Goal: Task Accomplishment & Management: Manage account settings

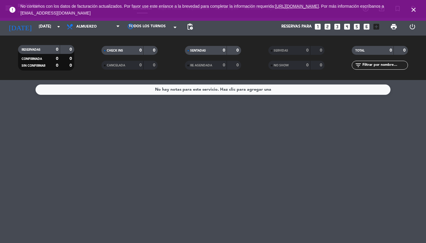
click at [414, 12] on icon "close" at bounding box center [413, 9] width 7 height 7
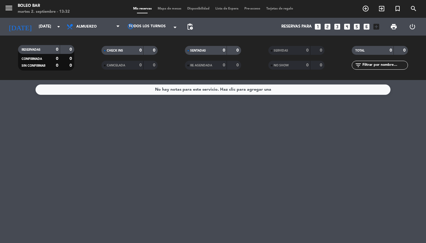
click at [13, 11] on span "menu" at bounding box center [10, 9] width 13 height 14
click at [9, 9] on icon "menu" at bounding box center [8, 8] width 9 height 9
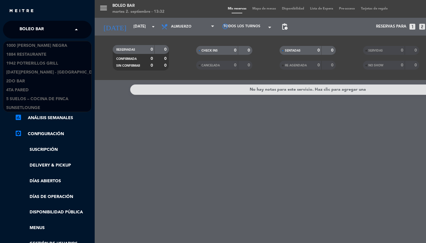
click at [32, 35] on span "Boleo Bar" at bounding box center [32, 29] width 24 height 12
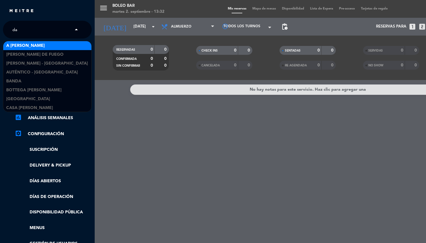
type input "dau"
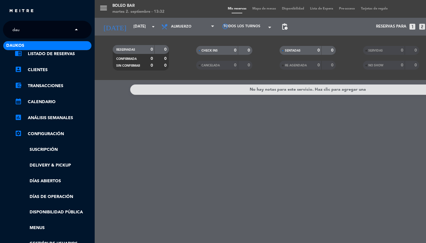
click at [15, 45] on span "Daukos" at bounding box center [15, 45] width 18 height 7
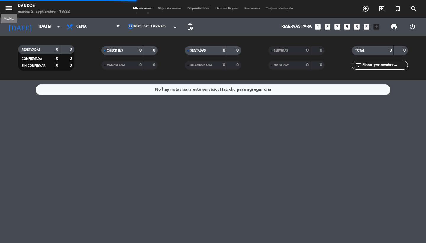
click at [11, 9] on icon "menu" at bounding box center [8, 8] width 9 height 9
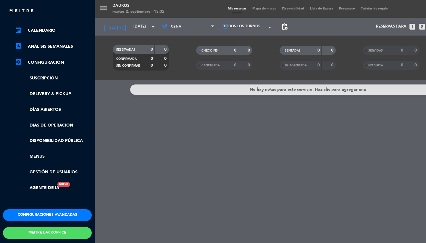
click at [51, 211] on button "Configuraciones avanzadas" at bounding box center [47, 215] width 89 height 12
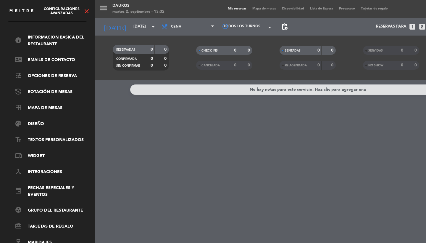
scroll to position [20, 0]
click at [37, 120] on link "palette Diseño" at bounding box center [53, 123] width 77 height 7
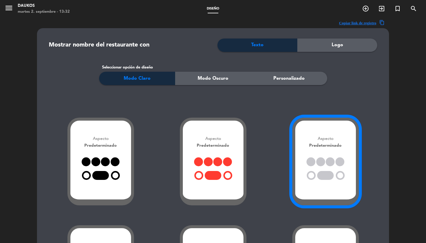
click at [273, 77] on span "Personalizado" at bounding box center [288, 79] width 31 height 8
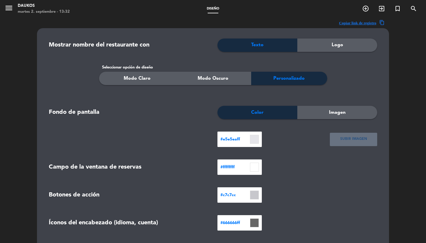
click at [330, 50] on div "Logo" at bounding box center [337, 44] width 80 height 13
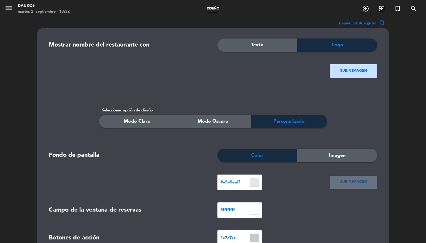
click at [343, 71] on ngx-dropzone-label "SUBIR IMAGEN" at bounding box center [353, 71] width 27 height 6
click at [359, 76] on div "SUBIR IMAGEN" at bounding box center [353, 70] width 47 height 13
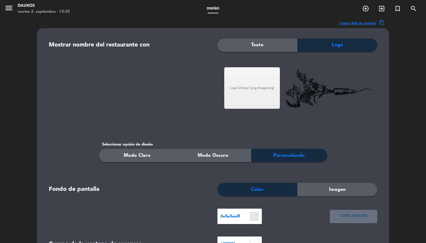
click at [342, 191] on span "Imagen" at bounding box center [337, 190] width 17 height 8
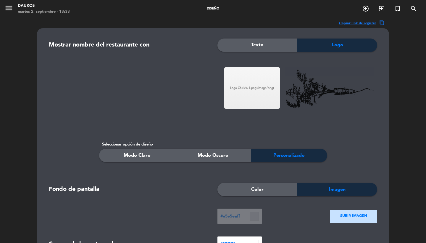
click at [352, 215] on ngx-dropzone-label "SUBIR IMAGEN" at bounding box center [353, 216] width 27 height 6
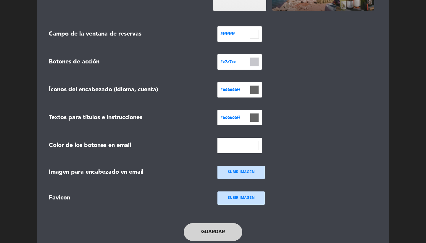
scroll to position [258, 0]
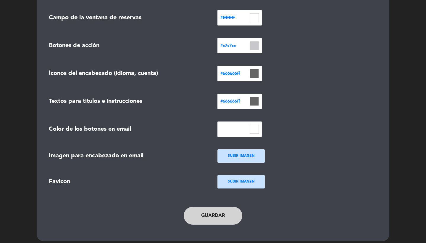
click at [215, 217] on button "Guardar" at bounding box center [213, 216] width 59 height 18
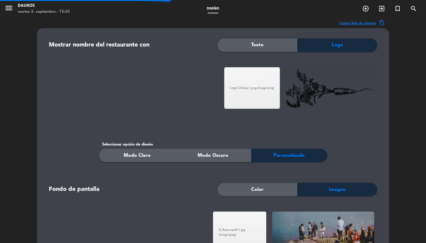
scroll to position [0, 0]
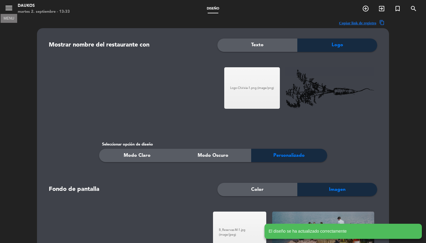
click at [11, 12] on icon "menu" at bounding box center [8, 8] width 9 height 9
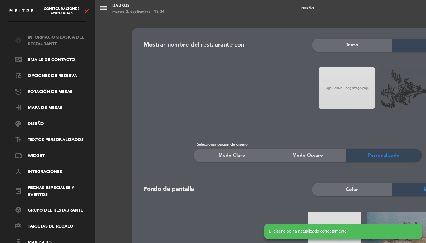
click at [49, 39] on link "info Información básica del restaurante" at bounding box center [53, 41] width 77 height 14
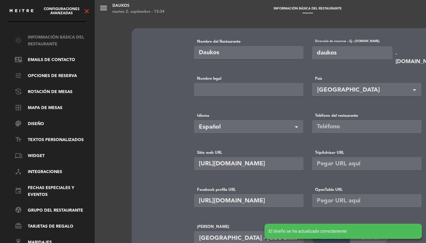
type input "+54 1162879903"
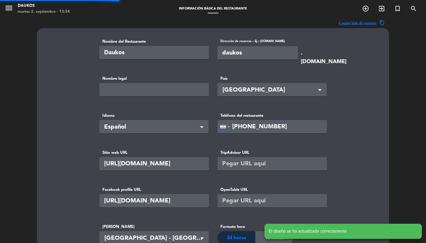
type input "Chirivía sas"
type input "92990"
click at [261, 53] on input "daukos" at bounding box center [258, 52] width 81 height 13
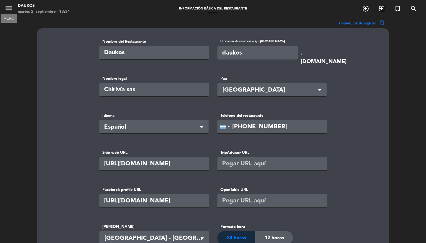
click at [7, 8] on icon "menu" at bounding box center [8, 8] width 9 height 9
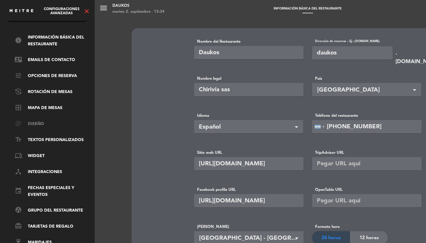
click at [36, 123] on link "palette Diseño" at bounding box center [53, 123] width 77 height 7
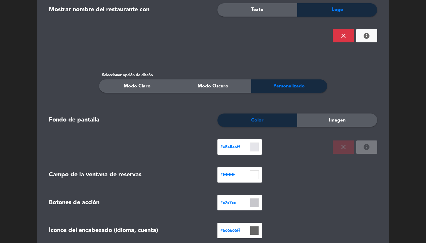
scroll to position [67, 0]
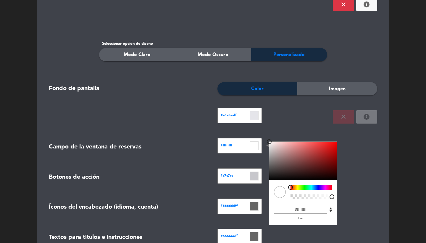
click at [255, 144] on input at bounding box center [254, 145] width 9 height 9
click at [329, 196] on div at bounding box center [311, 196] width 41 height 5
type input "#ffffffdb"
click at [326, 197] on div at bounding box center [311, 196] width 41 height 5
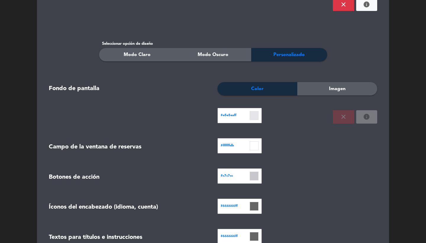
click at [363, 157] on form "Mostrar nombre del restaurante con Texto Logo SUBIR IMAGEN close info Seleccion…" at bounding box center [212, 156] width 337 height 368
click at [256, 207] on input at bounding box center [254, 206] width 9 height 9
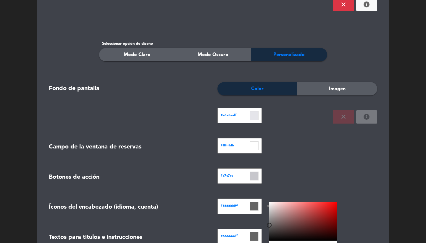
click at [256, 207] on input at bounding box center [254, 206] width 9 height 9
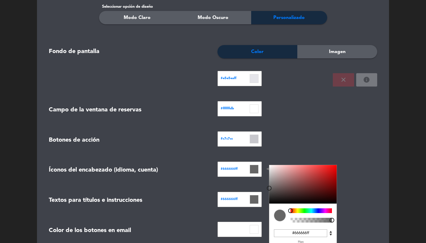
scroll to position [134, 0]
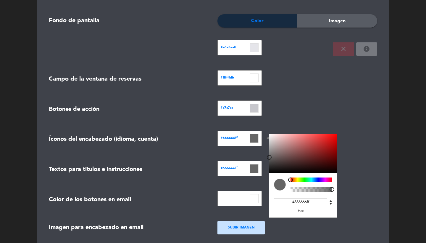
click at [309, 201] on input "#666666ff" at bounding box center [300, 202] width 53 height 8
click at [314, 201] on input "#666666ff" at bounding box center [300, 202] width 53 height 8
paste input "daukos"
type input "dauko"
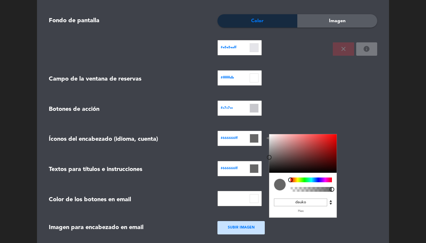
click at [290, 91] on form "Mostrar nombre del restaurante con Texto Logo SUBIR IMAGEN close info Seleccion…" at bounding box center [212, 88] width 337 height 368
click at [255, 137] on input at bounding box center [254, 138] width 9 height 9
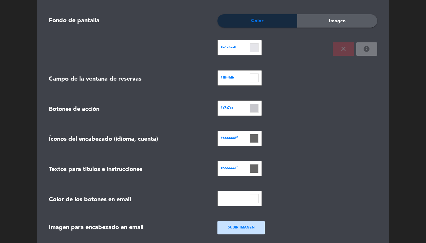
click at [288, 106] on div "#c7c7cc" at bounding box center [297, 109] width 169 height 18
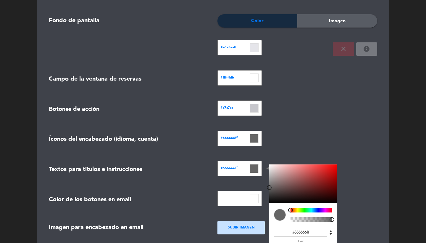
click at [256, 168] on input at bounding box center [254, 168] width 9 height 9
click at [314, 231] on input "#666666ff" at bounding box center [300, 232] width 53 height 8
click at [299, 131] on div "#666666ff C M Y K A 0 0 40 1 H S L A 102 102 102 1 R G B A dauko Hex" at bounding box center [297, 140] width 169 height 18
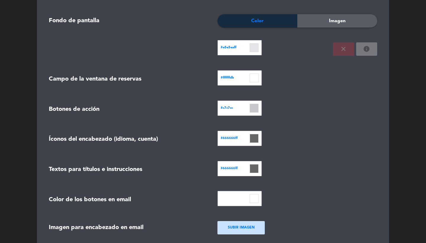
click at [257, 108] on input at bounding box center [254, 108] width 9 height 9
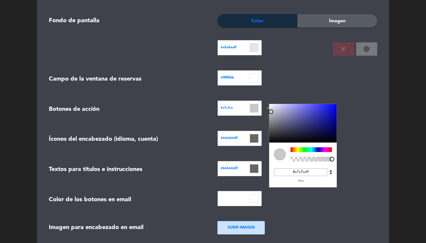
click at [310, 174] on input "#c7c7ccff" at bounding box center [300, 172] width 53 height 8
paste input "#666666ff"
type input "#666666ff"
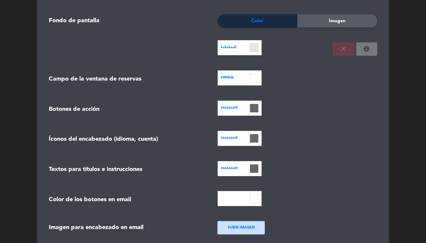
click at [282, 82] on div "#ffffffdb C M Y K A 0 100 100 0.86 H S L A 255 255 255 0.86 R G B A #ffffffdb H…" at bounding box center [297, 79] width 169 height 18
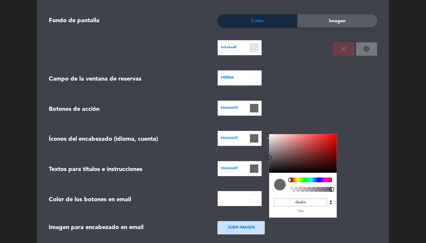
click at [258, 135] on input at bounding box center [254, 138] width 9 height 9
click at [309, 199] on input "dauko" at bounding box center [300, 202] width 53 height 8
type input "="
paste input "#666666ff"
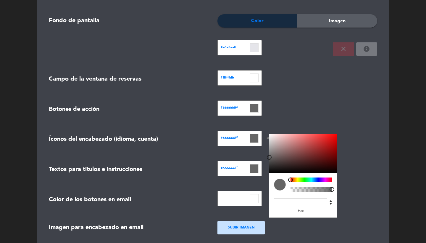
type input "#666666ff"
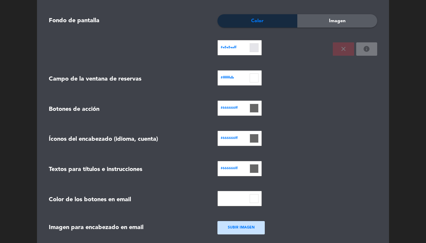
click at [290, 96] on form "Mostrar nombre del restaurante con Texto Logo SUBIR IMAGEN close info Seleccion…" at bounding box center [212, 88] width 337 height 368
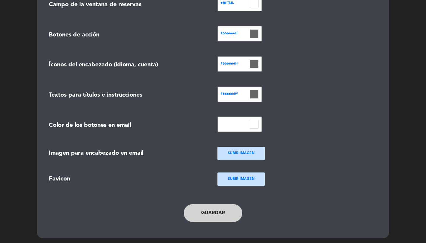
scroll to position [208, 0]
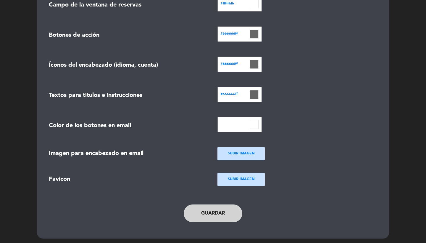
click at [212, 208] on button "Guardar" at bounding box center [213, 213] width 59 height 18
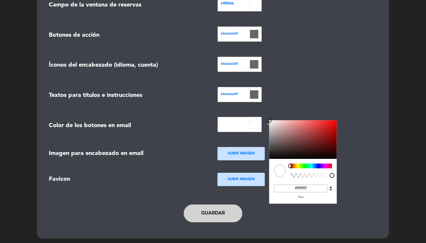
click at [253, 123] on input at bounding box center [254, 124] width 9 height 9
click at [310, 189] on input "#ffffffff" at bounding box center [300, 188] width 53 height 8
click at [310, 188] on input "#ffffffff" at bounding box center [300, 188] width 53 height 8
type input "#"
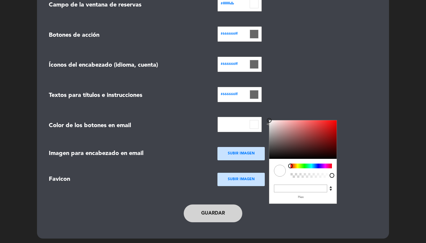
paste input "#666666ff"
type input "#666666ff"
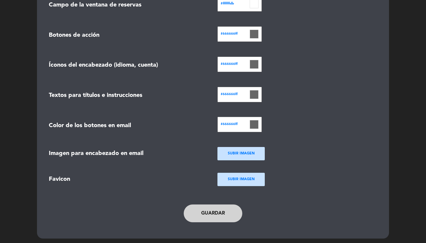
click at [215, 209] on button "Guardar" at bounding box center [213, 213] width 59 height 18
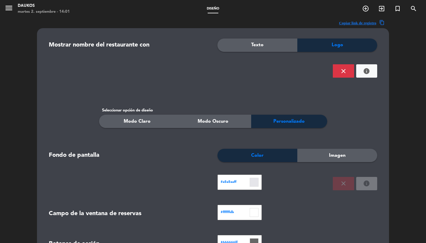
scroll to position [0, 0]
click at [13, 15] on span "menu" at bounding box center [10, 9] width 13 height 14
click at [9, 6] on icon "menu" at bounding box center [8, 8] width 9 height 9
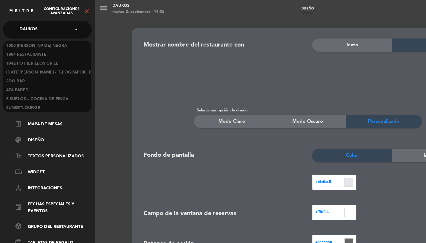
click at [37, 33] on span "Daukos" at bounding box center [29, 29] width 18 height 12
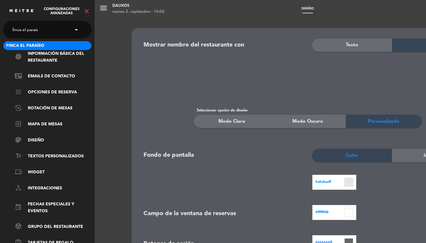
type input "finca el paraiso"
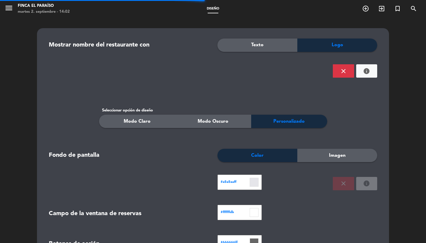
click at [10, 1] on div "menu Finca El Paraíso martes 2. septiembre - 14:02 Diseño add_circle_outline ex…" at bounding box center [213, 9] width 426 height 18
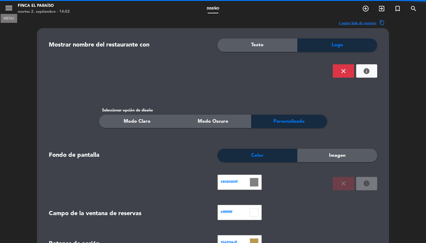
click at [10, 7] on icon "menu" at bounding box center [8, 8] width 9 height 9
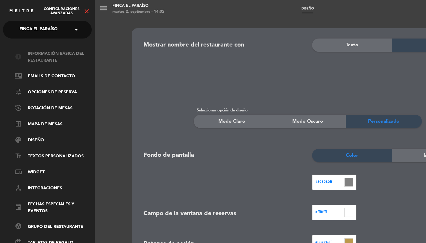
click at [59, 53] on link "info Información básica del restaurante" at bounding box center [53, 57] width 77 height 14
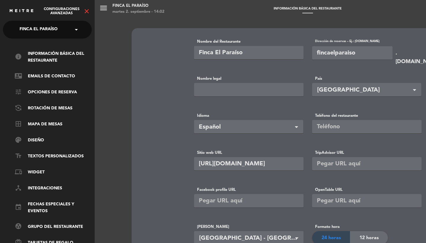
type input "+54 9261 5086679"
type input "Finca El Paraíso"
type input "14900"
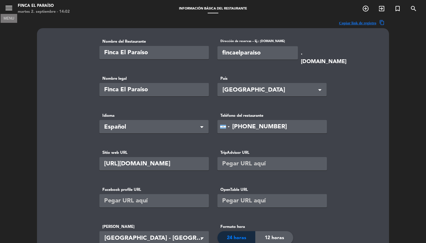
click at [14, 10] on span "menu MENU" at bounding box center [10, 9] width 13 height 14
click at [10, 9] on icon "menu" at bounding box center [8, 8] width 9 height 9
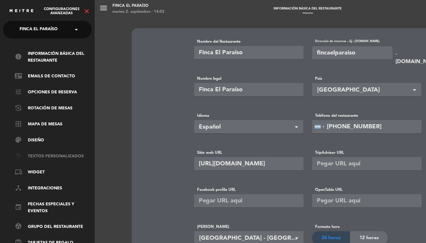
click at [59, 156] on link "text_fields Textos Personalizados" at bounding box center [53, 156] width 77 height 7
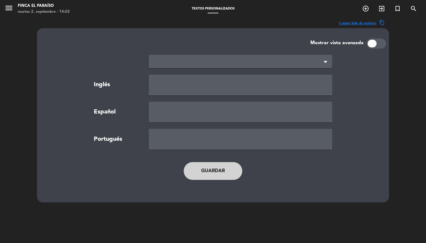
type textarea "TERMS AND CONDITIONS"
type textarea "TÉRMINOS Y CONDICIONES"
type textarea "TERMOS E CONDIÇÕES"
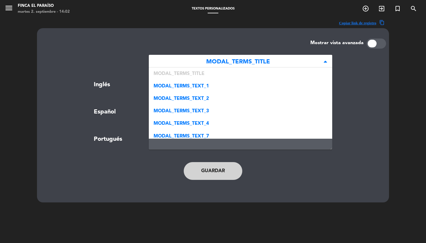
click at [251, 60] on span "MODAL_TERMS_TITLE" at bounding box center [238, 62] width 169 height 10
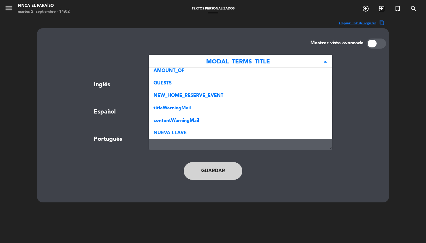
scroll to position [314, 0]
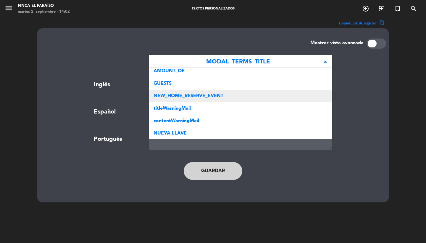
click at [218, 96] on span "NEW_HOME_RESERVE_EVENT" at bounding box center [189, 96] width 70 height 5
type textarea "Experiences"
type textarea "Experiencias"
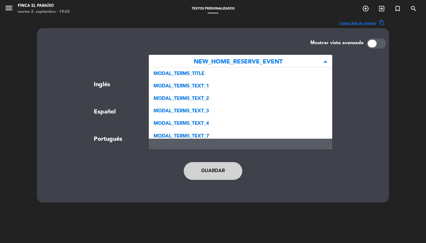
click at [219, 63] on span "NEW_HOME_RESERVE_EVENT" at bounding box center [238, 62] width 169 height 10
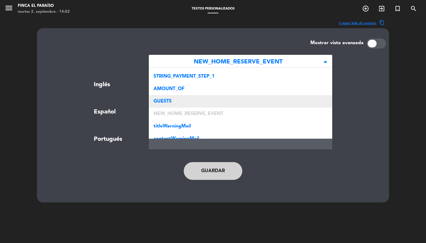
scroll to position [289, 0]
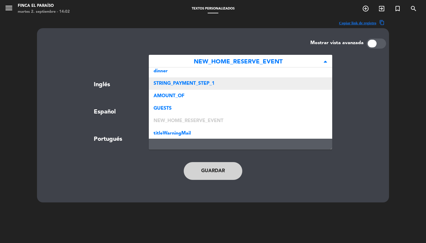
click at [199, 81] on span "STRING_PAYMENT_STEP_1" at bounding box center [184, 83] width 61 height 5
type textarea "<h2 style="text-align: center;"><strong>Customize your experience</strong></h2>"
type textarea "<h2 style="text-align: center;"><strong>Personalizar tu experiencia</strong></h…"
type textarea "<h2 style="text-align: center;"><strong>Personalize sua experiência</strong></h…"
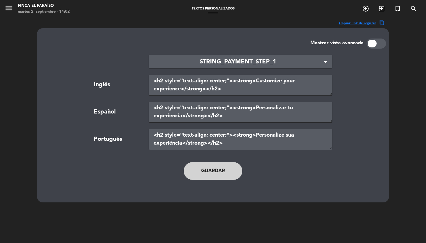
click at [210, 54] on main "× STRING_PAYMENT_STEP_1 × Inglés <h2 style="text-align: center;"><strong>Custom…" at bounding box center [212, 120] width 337 height 143
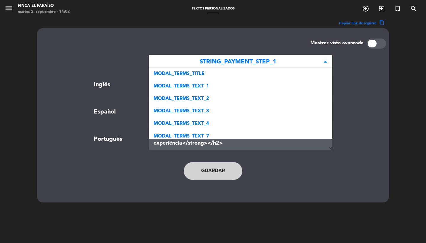
scroll to position [298, 0]
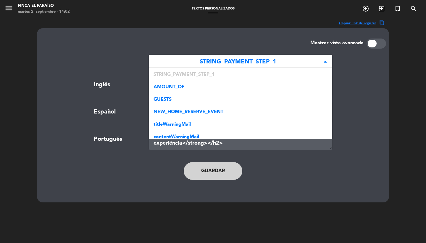
drag, startPoint x: 275, startPoint y: 60, endPoint x: 191, endPoint y: 59, distance: 84.1
click at [191, 59] on span "STRING_PAYMENT_STEP_1" at bounding box center [238, 62] width 169 height 10
click at [207, 61] on span "STRING_PAYMENT_STEP_1" at bounding box center [238, 62] width 169 height 10
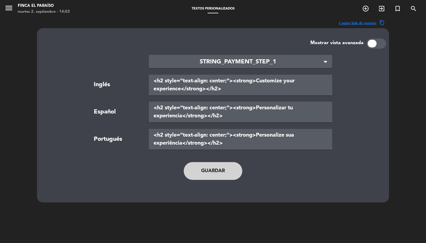
click at [318, 1] on div "menu Finca El Paraíso martes 2. septiembre - 14:03 Textos Personalizados add_ci…" at bounding box center [213, 9] width 426 height 18
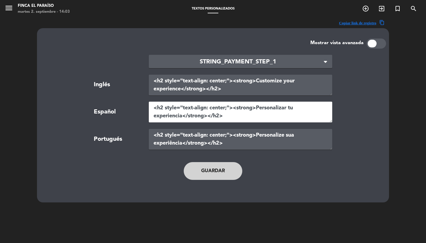
click at [220, 118] on textarea "<h2 style="text-align: center;"><strong>Personalizar tu experiencia</strong></h…" at bounding box center [241, 112] width 184 height 21
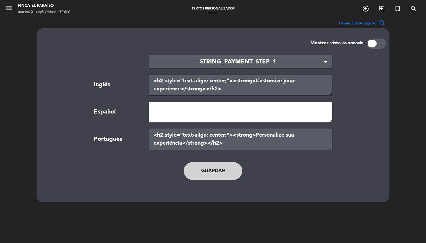
paste textarea "Reservas disponibles A partir de las 21:30hs las mesas se asignan por orden de …"
type textarea "Reservas disponibles A partir de las 21:30hs las mesas se asignan por orden de …"
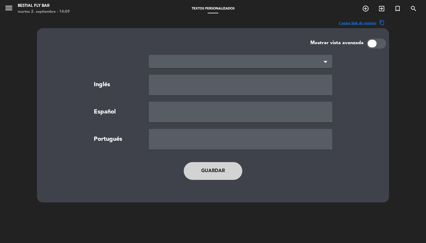
type textarea "If your reservation requires a guarantee, we will ask for your credit card deta…"
type textarea "Si su reserva exige una garantía, será necesario informar los datos de una tarj…"
type textarea "Se a sua reserva exigir uma garantia, será necessário informar os dados de um c…"
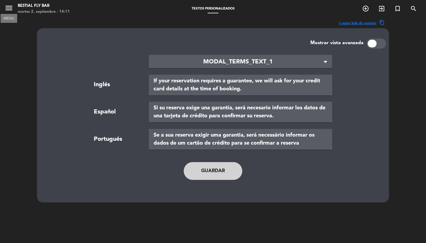
click at [9, 14] on button "menu" at bounding box center [8, 9] width 9 height 11
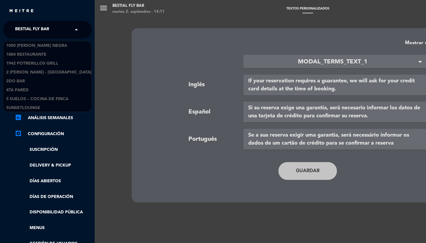
click at [42, 32] on span "Bestial Fly Bar" at bounding box center [32, 29] width 34 height 12
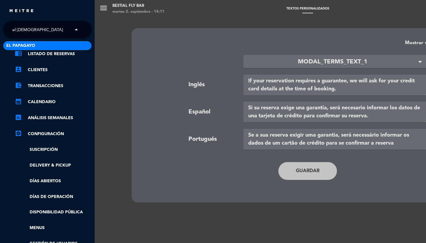
type input "el papaga"
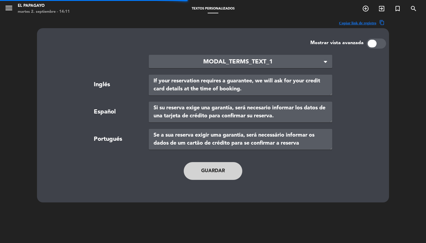
type textarea "TERMS AND CONDITIONS"
type textarea "TÉRMINOS Y CONDICIONES"
type textarea "TERMOS E CONDIÇÕES"
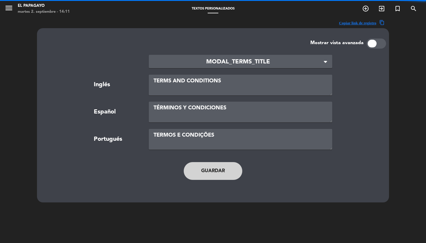
click at [8, 9] on icon "menu" at bounding box center [8, 8] width 9 height 9
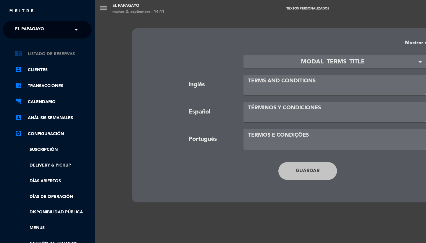
click at [60, 53] on link "chrome_reader_mode Listado de Reservas" at bounding box center [53, 53] width 77 height 7
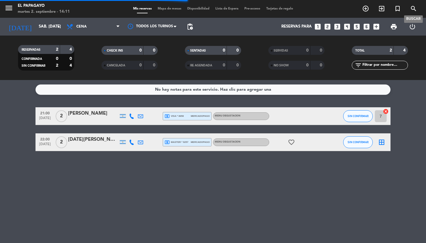
click at [412, 8] on icon "search" at bounding box center [413, 8] width 7 height 7
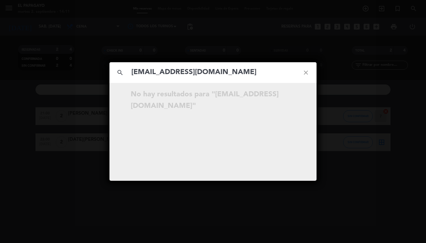
type input "[EMAIL_ADDRESS][DOMAIN_NAME]"
click at [306, 74] on icon "close" at bounding box center [305, 72] width 21 height 21
click at [288, 51] on div "search close No hay resultados para """ at bounding box center [213, 121] width 426 height 243
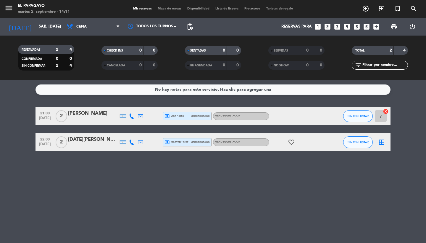
click at [274, 9] on span "Tarjetas de regalo" at bounding box center [279, 8] width 33 height 3
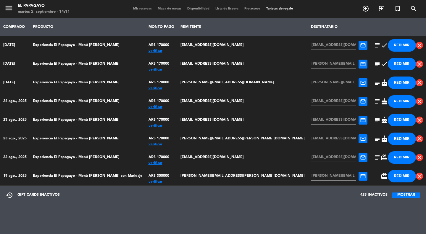
click at [405, 193] on button "MOSTRAR" at bounding box center [406, 194] width 28 height 5
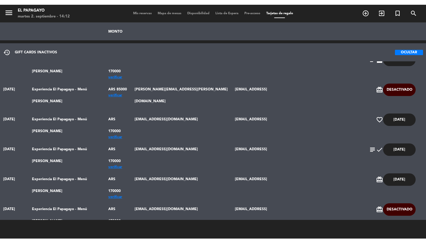
scroll to position [575, 0]
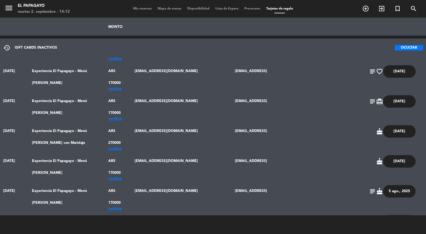
drag, startPoint x: 313, startPoint y: 136, endPoint x: 260, endPoint y: 137, distance: 53.6
copy td "[EMAIL_ADDRESS][DOMAIN_NAME]"
drag, startPoint x: 293, startPoint y: 53, endPoint x: 413, endPoint y: 13, distance: 127.0
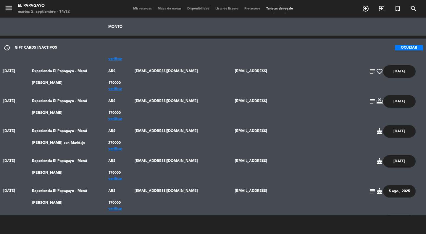
click at [413, 13] on span "search" at bounding box center [414, 9] width 16 height 10
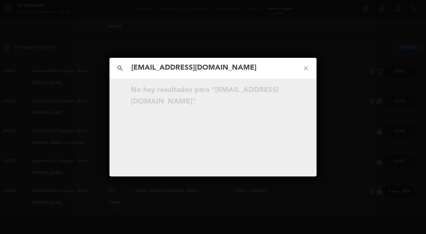
type input "[EMAIL_ADDRESS][DOMAIN_NAME]"
click at [308, 67] on icon "close" at bounding box center [305, 67] width 21 height 21
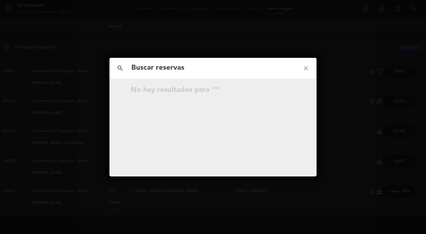
click at [302, 39] on div "search close No hay resultados para """ at bounding box center [213, 117] width 426 height 234
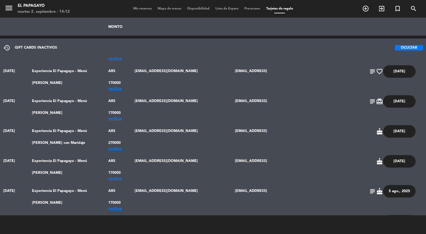
drag, startPoint x: 181, startPoint y: 136, endPoint x: 234, endPoint y: 136, distance: 52.1
drag, startPoint x: 180, startPoint y: 136, endPoint x: 225, endPoint y: 138, distance: 45.0
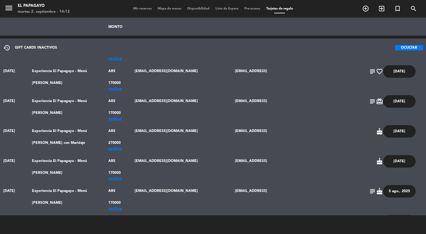
copy td "[EMAIL_ADDRESS][DOMAIN_NAME]"
click at [369, 6] on icon "search" at bounding box center [365, 8] width 7 height 7
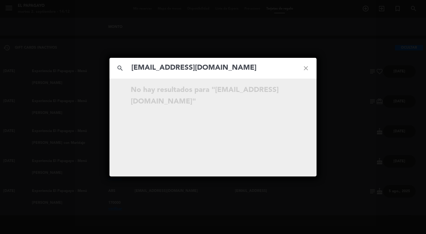
type input "[EMAIL_ADDRESS][DOMAIN_NAME]"
click at [308, 66] on icon "close" at bounding box center [305, 67] width 21 height 21
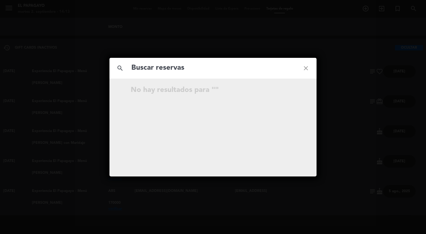
click at [340, 76] on div "search close No hay resultados para """ at bounding box center [213, 117] width 426 height 234
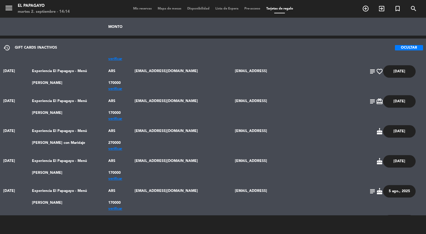
click at [142, 10] on span "Mis reservas" at bounding box center [142, 8] width 25 height 3
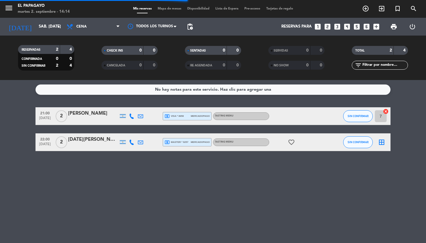
click at [12, 10] on icon "menu" at bounding box center [8, 8] width 9 height 9
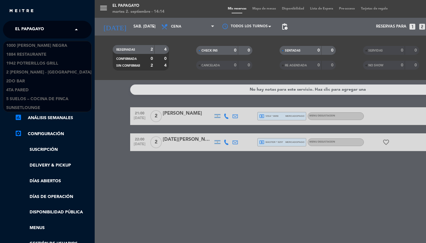
click at [43, 31] on span "El Papagayo" at bounding box center [29, 29] width 29 height 12
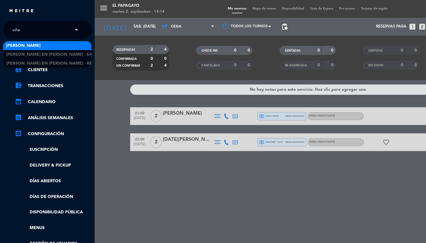
type input "[PERSON_NAME]"
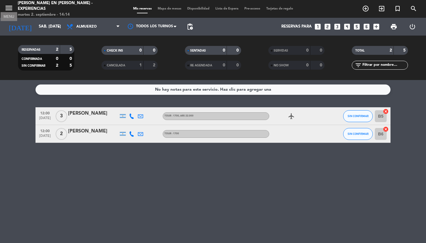
click at [13, 9] on icon "menu" at bounding box center [8, 8] width 9 height 9
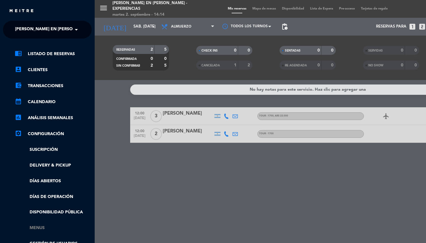
click at [42, 224] on link "Menus" at bounding box center [53, 227] width 77 height 7
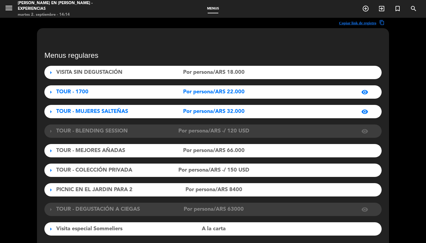
click at [125, 95] on div "TOUR - 1700" at bounding box center [108, 92] width 105 height 9
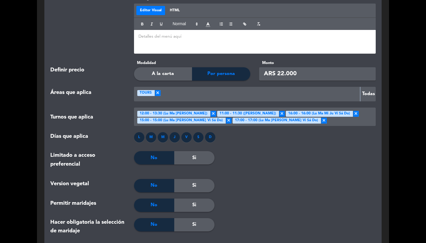
scroll to position [566, 0]
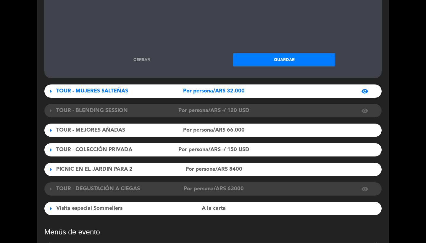
click at [146, 57] on link "Cerrar" at bounding box center [142, 60] width 102 height 7
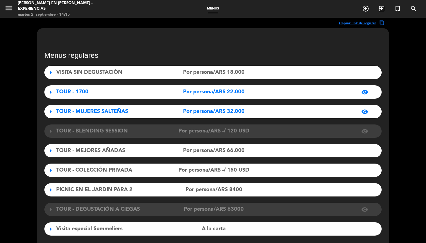
scroll to position [0, 0]
click at [9, 9] on icon "menu" at bounding box center [8, 8] width 9 height 9
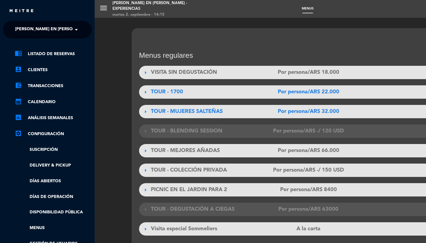
click at [32, 30] on span "[PERSON_NAME] en [PERSON_NAME] - Experiencias" at bounding box center [70, 29] width 111 height 12
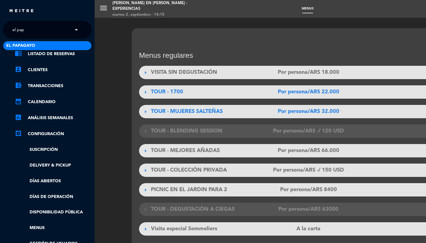
type input "el papa"
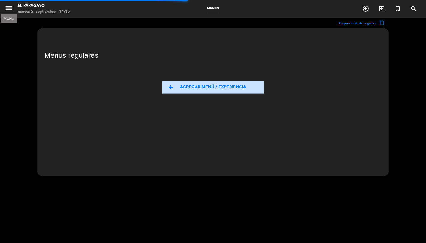
click at [9, 14] on button "menu" at bounding box center [8, 9] width 9 height 11
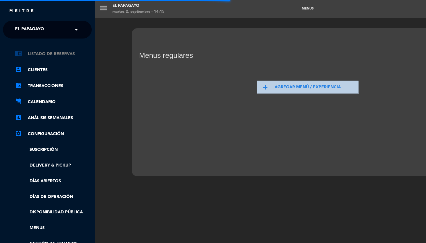
click at [50, 52] on link "chrome_reader_mode Listado de Reservas" at bounding box center [53, 53] width 77 height 7
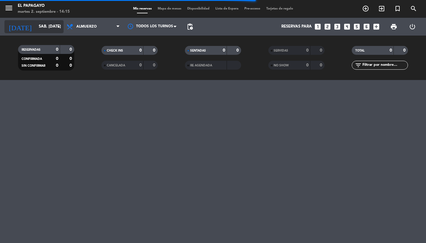
click at [44, 27] on input "sáb. [DATE]" at bounding box center [62, 26] width 52 height 11
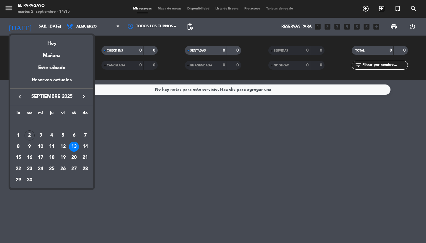
click at [16, 99] on button "keyboard_arrow_left" at bounding box center [20, 97] width 11 height 8
click at [17, 99] on icon "keyboard_arrow_left" at bounding box center [19, 96] width 7 height 7
click at [51, 180] on div "31" at bounding box center [52, 180] width 10 height 10
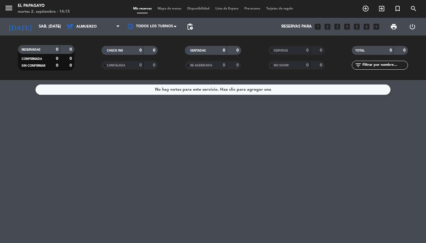
type input "jue. [DATE]"
click at [100, 26] on span "Almuerzo" at bounding box center [93, 26] width 59 height 13
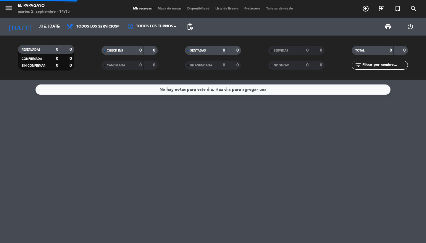
click at [100, 39] on div "menu El Papagayo martes 2. septiembre - 14:15 Mis reservas Mapa de mesas Dispon…" at bounding box center [213, 40] width 426 height 80
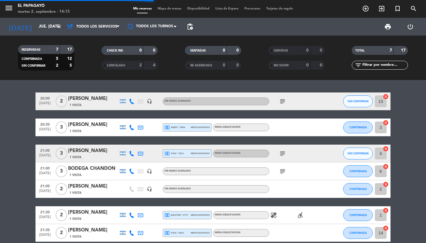
click at [218, 52] on div "0" at bounding box center [220, 50] width 12 height 7
click at [141, 50] on strong "0" at bounding box center [140, 50] width 2 height 4
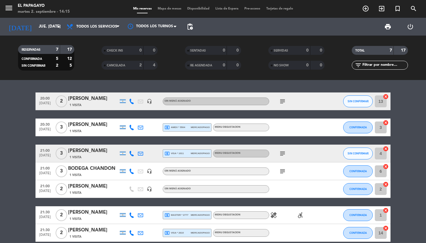
click at [130, 63] on div "CANCELADA 2 4" at bounding box center [130, 65] width 56 height 9
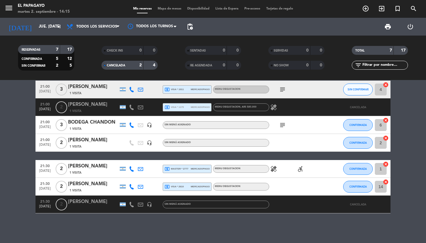
scroll to position [64, 0]
click at [277, 107] on icon "healing" at bounding box center [273, 107] width 7 height 7
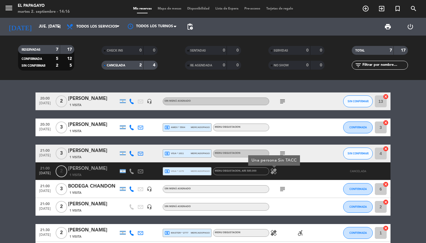
scroll to position [0, 0]
click at [142, 66] on div "CANCELADA 2 4" at bounding box center [130, 65] width 56 height 9
click at [284, 104] on icon "subject" at bounding box center [282, 101] width 7 height 7
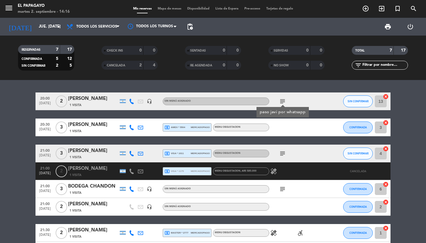
click at [281, 152] on icon "subject" at bounding box center [282, 153] width 7 height 7
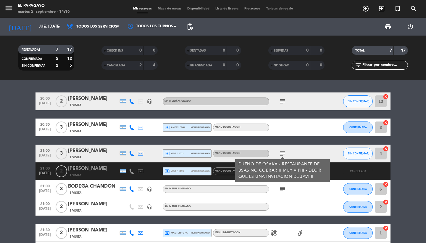
click at [308, 188] on div "subject" at bounding box center [295, 188] width 53 height 17
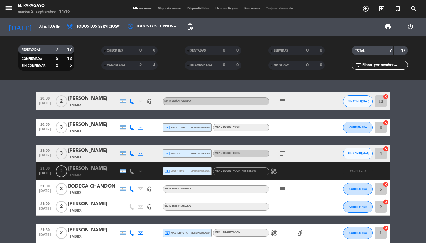
click at [283, 188] on icon "subject" at bounding box center [282, 188] width 7 height 7
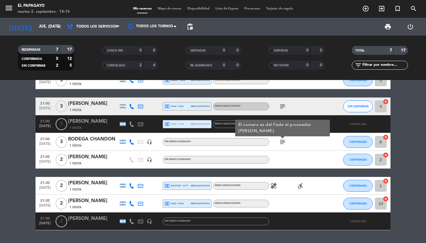
scroll to position [57, 0]
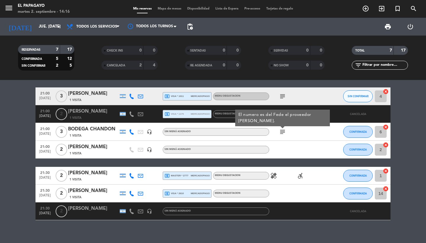
click at [275, 176] on icon "healing" at bounding box center [273, 175] width 7 height 7
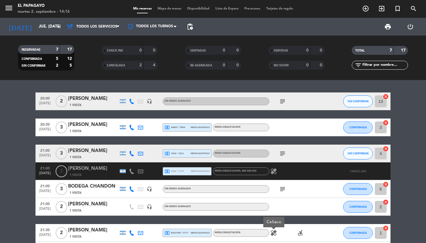
scroll to position [0, 0]
click at [82, 175] on div "1 Visita" at bounding box center [93, 174] width 50 height 5
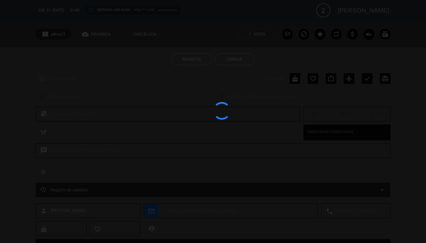
click at [364, 186] on div at bounding box center [213, 121] width 426 height 243
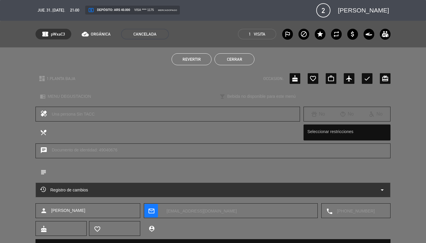
click at [364, 189] on div "Registro de cambios arrow_drop_down" at bounding box center [213, 189] width 346 height 7
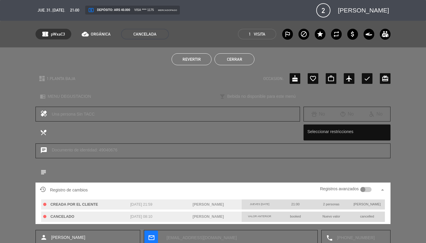
click at [365, 189] on div at bounding box center [362, 189] width 5 height 5
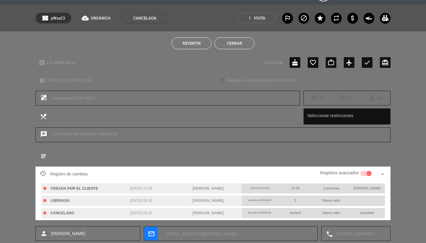
scroll to position [17, 0]
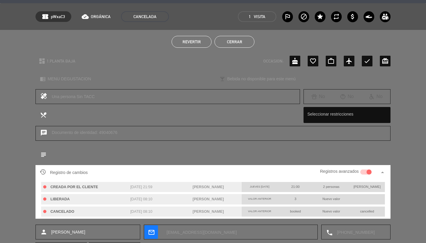
click at [231, 39] on button "Cerrar" at bounding box center [235, 42] width 40 height 12
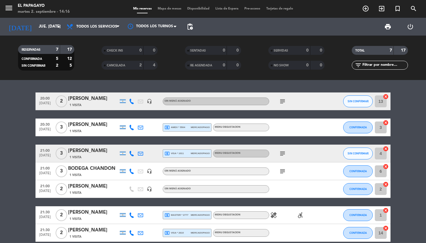
scroll to position [0, 0]
click at [415, 11] on icon "search" at bounding box center [413, 8] width 7 height 7
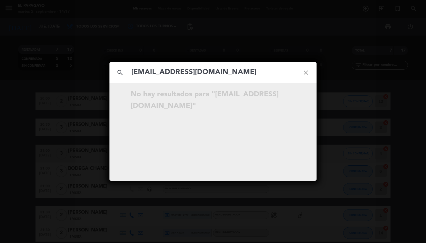
type input "[EMAIL_ADDRESS][DOMAIN_NAME]"
click at [303, 72] on icon "close" at bounding box center [305, 72] width 21 height 21
click at [181, 71] on input "text" at bounding box center [213, 72] width 165 height 12
paste input "[EMAIL_ADDRESS]"
drag, startPoint x: 292, startPoint y: 71, endPoint x: 248, endPoint y: 71, distance: 44.1
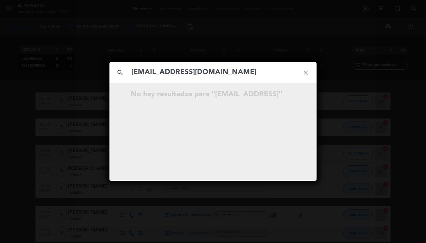
click at [248, 71] on input "[EMAIL_ADDRESS][DOMAIN_NAME]" at bounding box center [213, 72] width 165 height 12
type input "[EMAIL_ADDRESS][DOMAIN_NAME]"
click at [290, 96] on icon "open_in_new" at bounding box center [291, 95] width 7 height 7
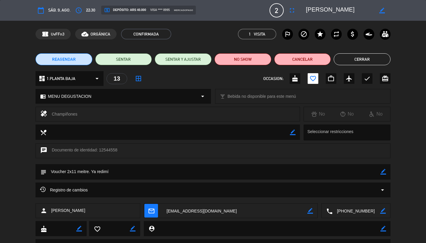
click at [363, 186] on div "Registro de cambios arrow_drop_down" at bounding box center [213, 189] width 355 height 15
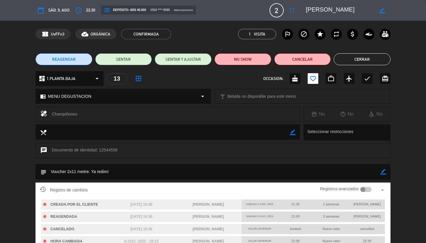
click at [365, 185] on div "Registros avanzados" at bounding box center [345, 189] width 51 height 9
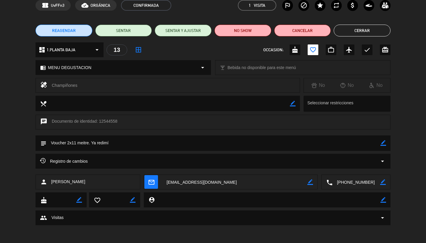
scroll to position [28, 0]
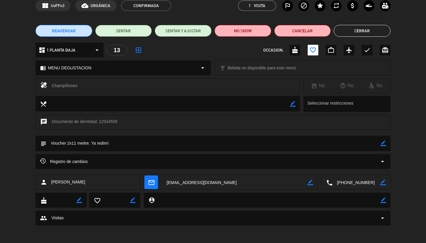
click at [365, 160] on div "Registro de cambios arrow_drop_down" at bounding box center [213, 161] width 346 height 7
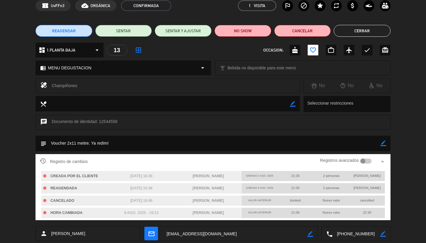
click at [365, 161] on div at bounding box center [362, 160] width 5 height 5
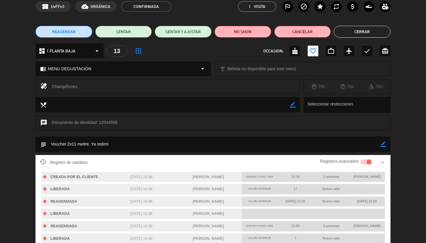
scroll to position [26, 0]
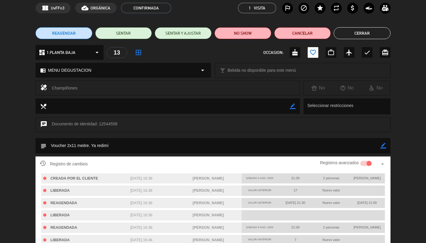
click at [379, 163] on smart-switch "Registros avanzados" at bounding box center [346, 162] width 66 height 5
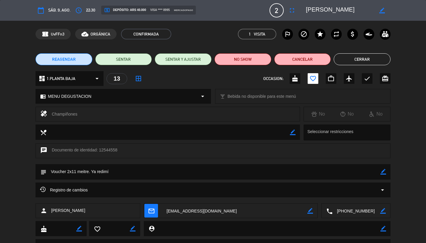
scroll to position [0, 0]
click at [371, 187] on div "Registro de cambios arrow_drop_down" at bounding box center [213, 189] width 346 height 7
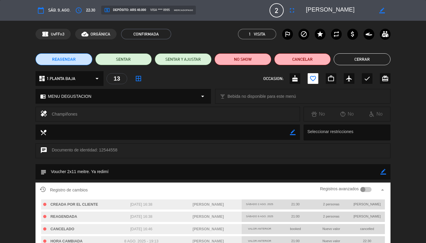
click at [368, 188] on div at bounding box center [366, 189] width 12 height 5
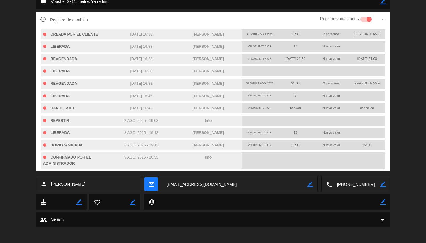
click at [243, 179] on textarea at bounding box center [234, 184] width 145 height 15
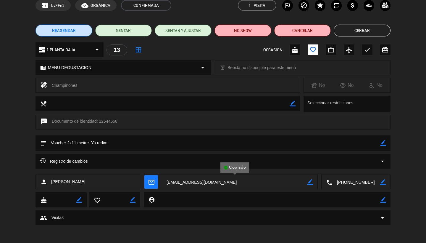
scroll to position [28, 0]
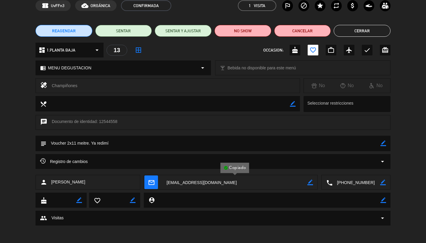
click at [236, 181] on textarea at bounding box center [234, 182] width 145 height 15
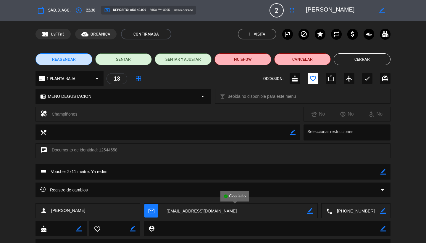
scroll to position [0, 0]
click at [361, 59] on button "Cerrar" at bounding box center [362, 59] width 57 height 12
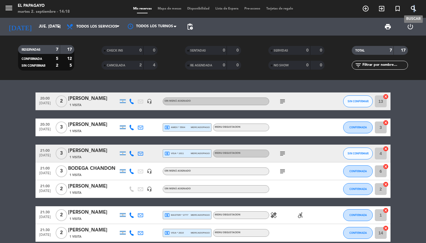
click at [414, 10] on icon "search" at bounding box center [413, 8] width 7 height 7
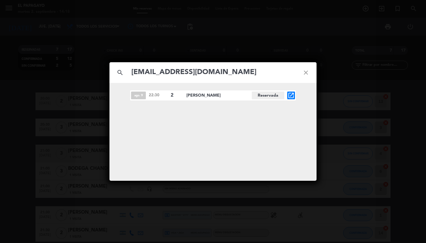
type input "[EMAIL_ADDRESS][DOMAIN_NAME]"
click at [292, 98] on icon "open_in_new" at bounding box center [291, 95] width 7 height 7
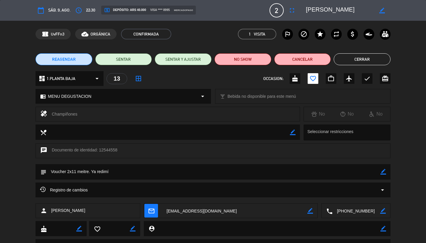
click at [323, 188] on div "Registro de cambios arrow_drop_down" at bounding box center [213, 189] width 346 height 7
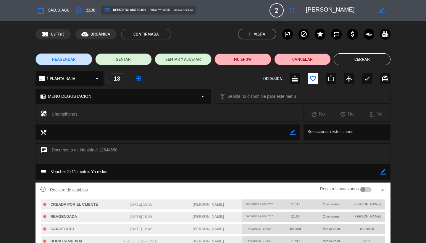
click at [363, 188] on div at bounding box center [362, 189] width 5 height 5
click at [376, 59] on button "Cerrar" at bounding box center [362, 59] width 57 height 12
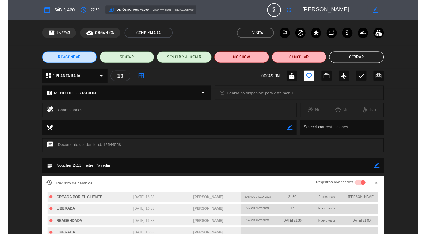
scroll to position [0, 0]
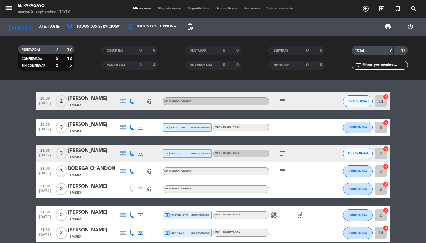
click at [271, 7] on span "Tarjetas de regalo" at bounding box center [279, 8] width 33 height 3
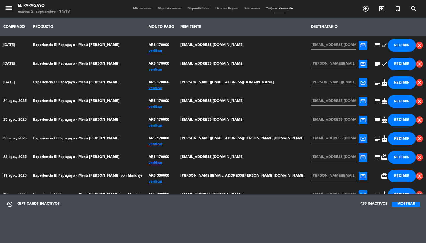
click at [401, 204] on button "MOSTRAR" at bounding box center [406, 203] width 28 height 5
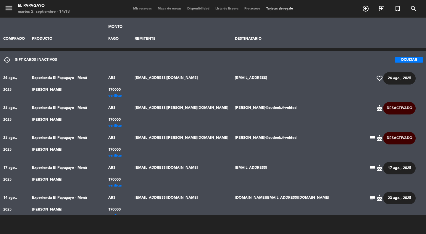
scroll to position [140, 0]
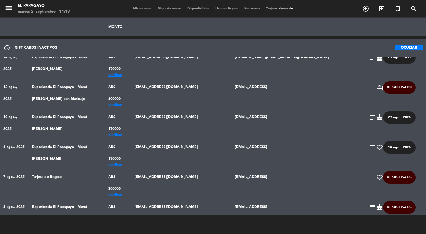
click at [371, 227] on td "subject favorite_border [DATE]" at bounding box center [396, 236] width 60 height 19
click at [377, 233] on span "favorite_border" at bounding box center [379, 236] width 7 height 7
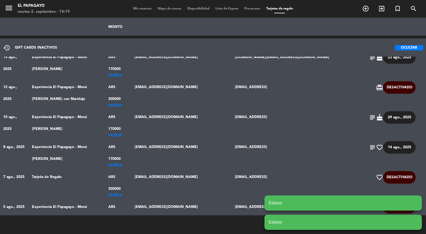
click at [128, 194] on div "verificar" at bounding box center [118, 194] width 20 height 0
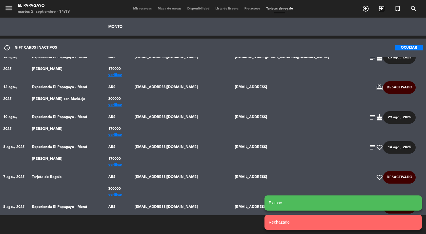
click at [128, 224] on div "verificar" at bounding box center [118, 224] width 20 height 0
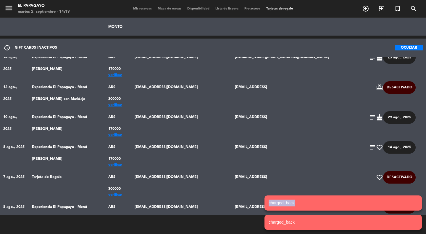
drag, startPoint x: 299, startPoint y: 205, endPoint x: 262, endPoint y: 202, distance: 36.5
click at [262, 202] on notyf-toast-container "charged_back charged_back" at bounding box center [343, 212] width 166 height 43
copy notyf-toast "charged_back"
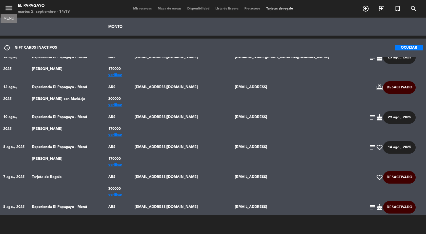
click at [8, 10] on icon "menu" at bounding box center [8, 8] width 9 height 9
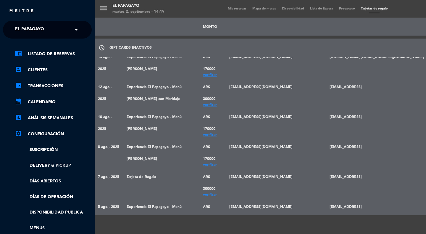
click at [44, 30] on div "× El Papagayo" at bounding box center [33, 29] width 40 height 12
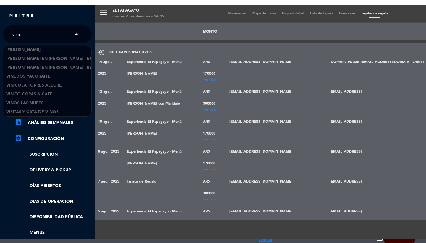
scroll to position [0, 0]
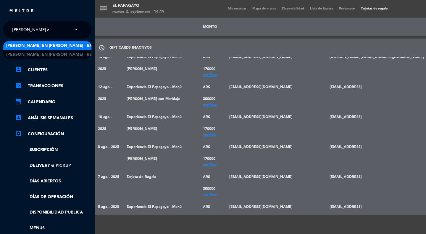
type input "[PERSON_NAME] en"
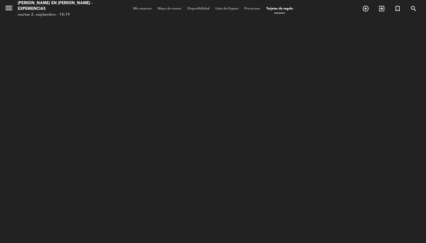
click at [141, 9] on span "Mis reservas" at bounding box center [142, 8] width 25 height 3
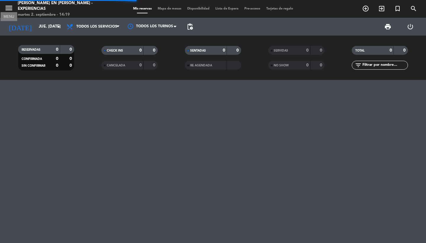
click at [9, 8] on icon "menu" at bounding box center [8, 8] width 9 height 9
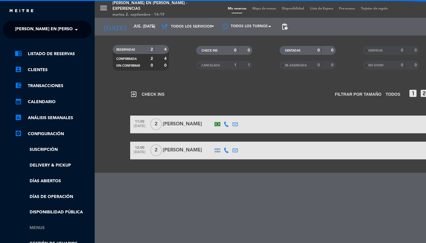
click at [40, 227] on link "Menus" at bounding box center [53, 227] width 77 height 7
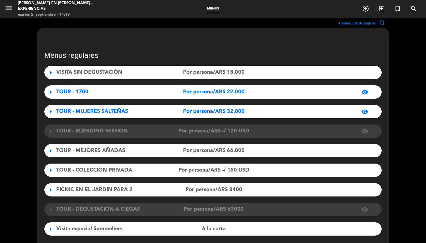
click at [94, 113] on span "TOUR - MUJERES SALTEÑAS" at bounding box center [92, 111] width 72 height 5
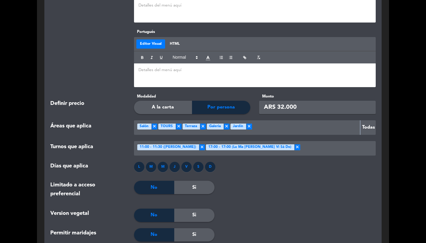
scroll to position [550, 0]
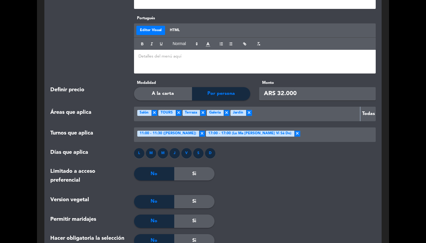
click at [302, 132] on div at bounding box center [336, 135] width 73 height 10
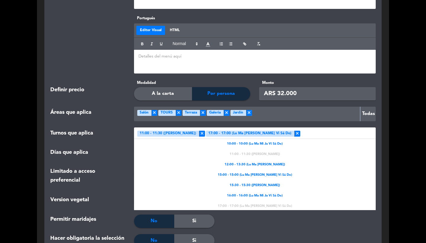
scroll to position [1, 0]
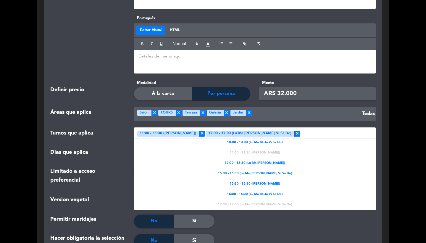
click at [263, 160] on span "12:00 - 13:30 (Lu Ma [PERSON_NAME])" at bounding box center [255, 162] width 60 height 5
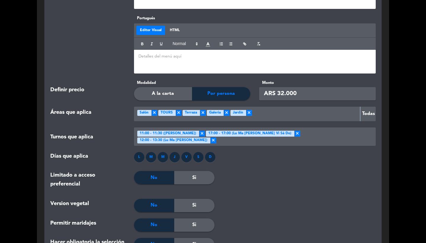
scroll to position [573, 0]
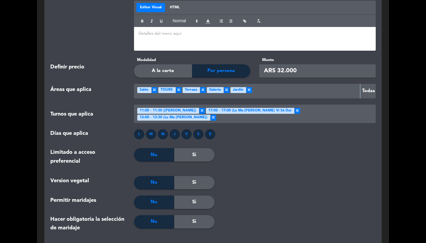
click at [363, 114] on div at bounding box center [294, 120] width 157 height 13
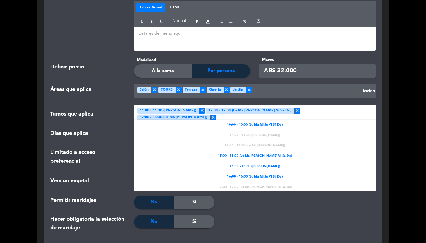
scroll to position [1, 0]
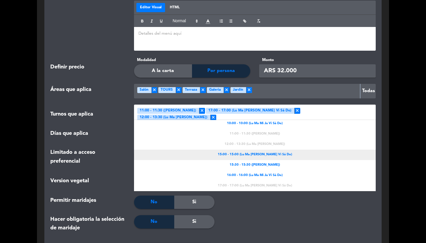
click at [245, 152] on span "15:00 - 15:00 (Lu Ma [PERSON_NAME] Vi Sá Do)" at bounding box center [255, 154] width 74 height 5
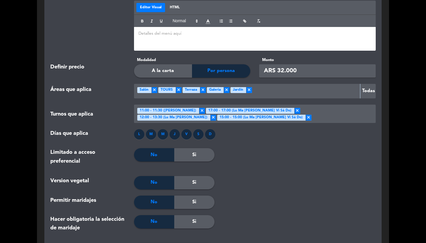
click at [358, 114] on div at bounding box center [343, 120] width 62 height 13
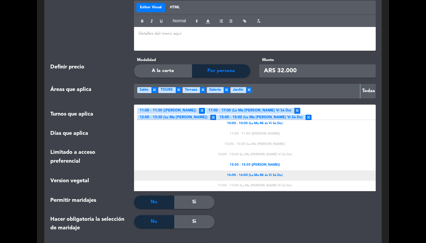
click at [248, 170] on div "16:00 - 16:00 (Lu Ma Mi Ju Vi Sá Do)" at bounding box center [255, 175] width 242 height 10
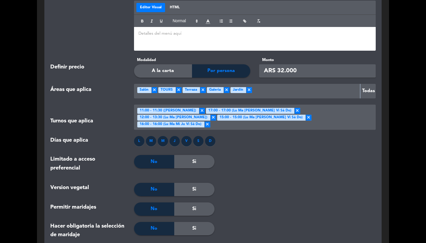
click at [216, 115] on div "× 12:00 - 13:30 ([PERSON_NAME])" at bounding box center [176, 118] width 79 height 6
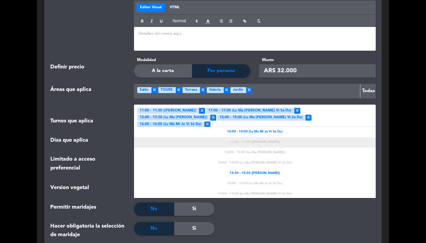
scroll to position [0, 0]
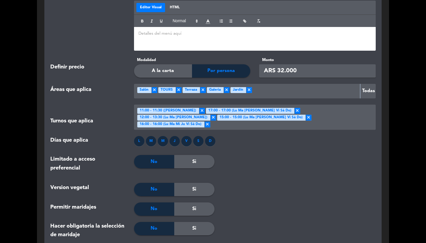
click at [257, 211] on div "Permitir maridajes No Si" at bounding box center [213, 212] width 334 height 20
click at [294, 109] on span "×" at bounding box center [297, 111] width 6 height 6
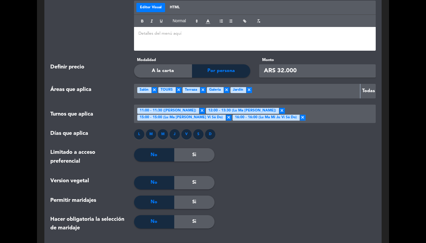
click at [253, 168] on div "Limitado a acceso preferencial No Si" at bounding box center [213, 162] width 334 height 28
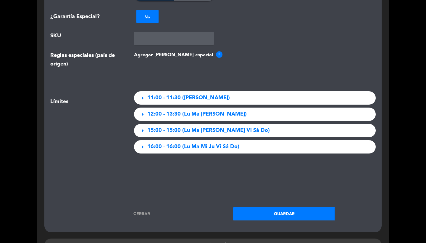
scroll to position [858, 0]
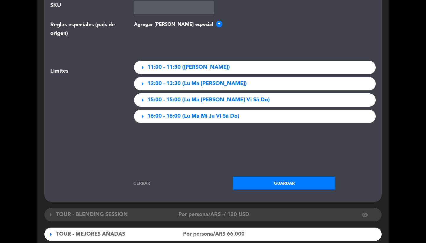
click at [261, 181] on button "Guardar" at bounding box center [284, 182] width 102 height 13
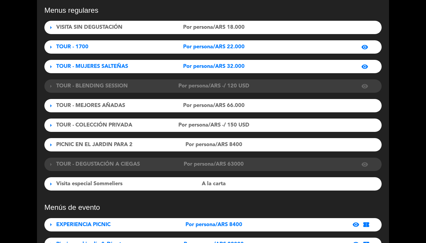
scroll to position [22, 0]
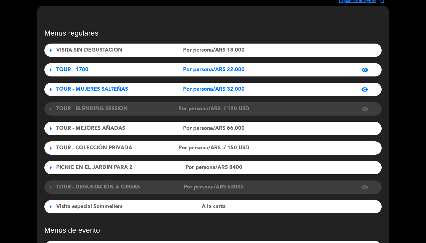
click at [234, 127] on span "Por persona/ARS 66.000" at bounding box center [214, 128] width 62 height 9
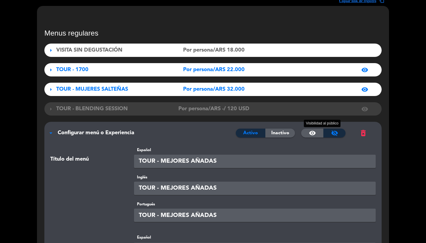
click at [317, 132] on div "visibility" at bounding box center [312, 132] width 22 height 9
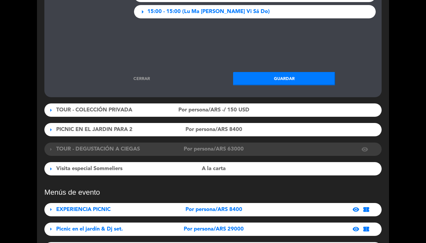
scroll to position [1044, 0]
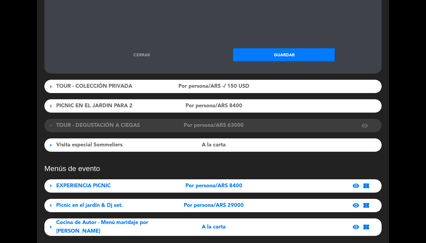
click at [293, 55] on button "Guardar" at bounding box center [284, 54] width 102 height 13
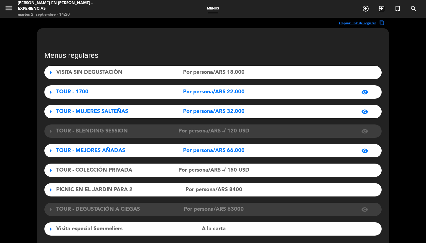
scroll to position [0, 0]
click at [9, 10] on icon "menu" at bounding box center [8, 8] width 9 height 9
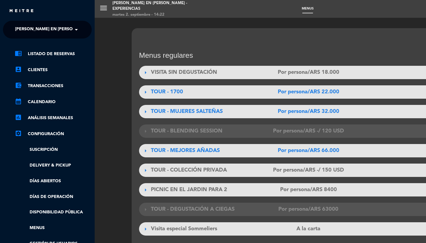
click at [49, 31] on span "[PERSON_NAME] en [PERSON_NAME] - Experiencias" at bounding box center [70, 29] width 111 height 12
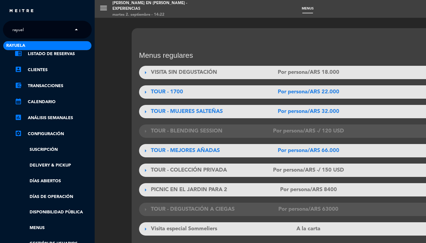
type input "rayuela"
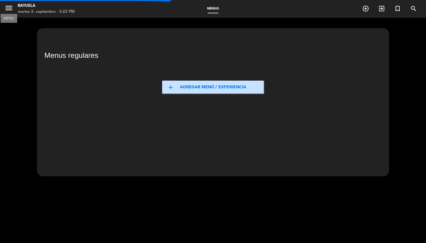
click at [11, 9] on icon "menu" at bounding box center [8, 8] width 9 height 9
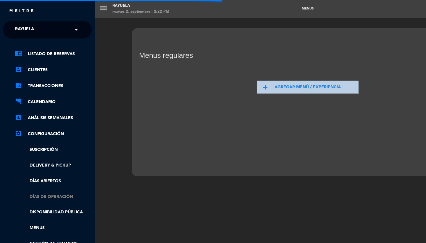
click at [61, 196] on link "Días de Operación" at bounding box center [53, 196] width 77 height 7
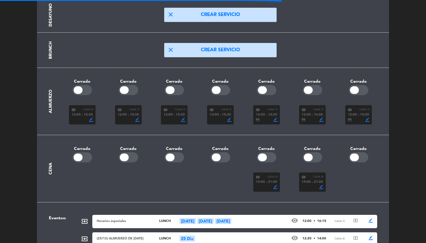
scroll to position [88, 0]
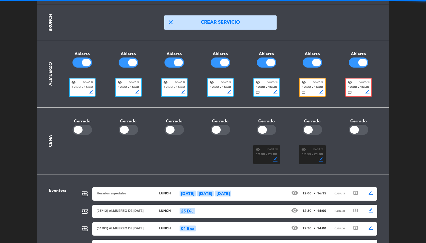
click at [264, 89] on span "12:00" at bounding box center [260, 87] width 9 height 5
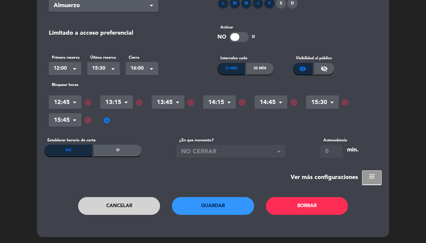
scroll to position [0, 0]
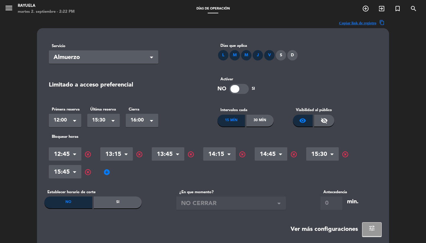
click at [369, 228] on button "tune" at bounding box center [372, 229] width 20 height 14
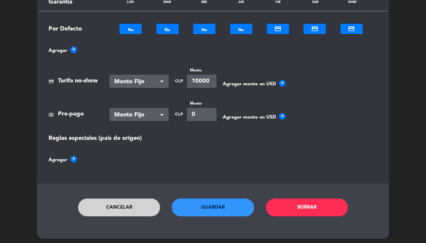
scroll to position [400, 0]
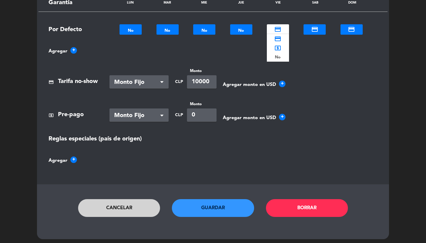
click at [280, 29] on div at bounding box center [278, 28] width 22 height 7
click at [280, 54] on b "No" at bounding box center [278, 57] width 6 height 7
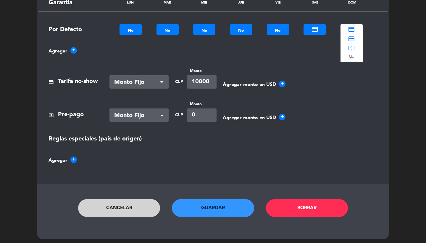
click at [358, 29] on div at bounding box center [352, 28] width 22 height 7
click at [355, 57] on b "No" at bounding box center [352, 57] width 6 height 7
click at [315, 27] on div at bounding box center [315, 28] width 22 height 7
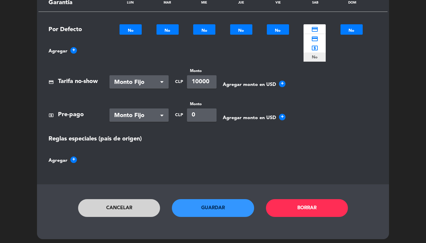
click at [315, 56] on b "No" at bounding box center [315, 57] width 6 height 7
click at [196, 201] on button "Guardar" at bounding box center [213, 208] width 82 height 18
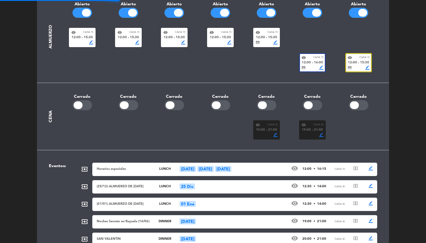
scroll to position [97, 0]
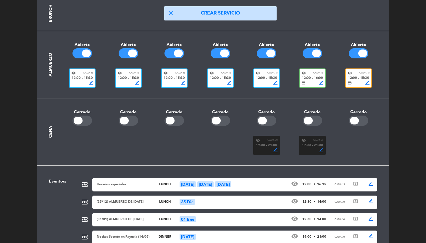
click at [319, 74] on span "Cada 15" at bounding box center [318, 73] width 10 height 4
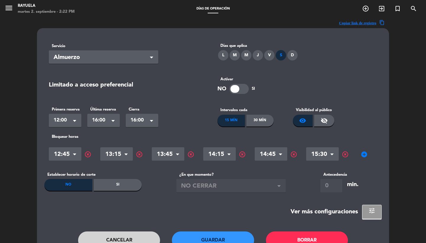
click at [369, 211] on span "tune" at bounding box center [371, 210] width 7 height 7
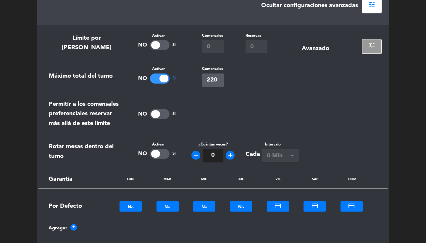
scroll to position [322, 0]
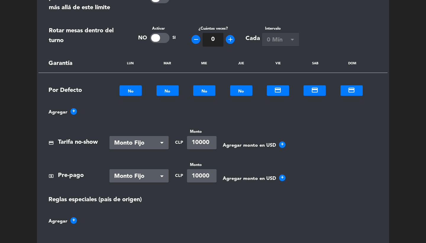
click at [280, 91] on div at bounding box center [278, 89] width 22 height 7
click at [280, 116] on b "No" at bounding box center [278, 118] width 6 height 7
click at [322, 79] on section "Límite por horario Activar No Si Comensales 0 Reservas 0 Avanzado tune Máximo t…" at bounding box center [213, 76] width 352 height 335
click at [322, 90] on div at bounding box center [315, 89] width 22 height 7
click at [317, 124] on section "Límite por horario Activar No Si Comensales 0 Reservas 0 Avanzado tune Máximo t…" at bounding box center [213, 76] width 352 height 335
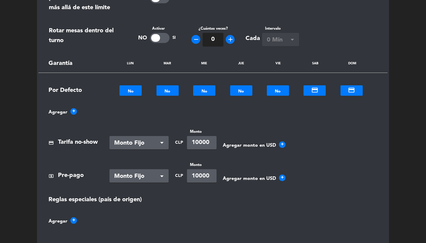
click at [349, 90] on div at bounding box center [352, 89] width 22 height 7
click at [349, 117] on b "No" at bounding box center [352, 118] width 6 height 7
click at [316, 91] on div at bounding box center [315, 89] width 22 height 7
click at [316, 123] on section "Límite por horario Activar No Si Comensales 0 Reservas 0 Avanzado tune Máximo t…" at bounding box center [213, 76] width 352 height 335
click at [313, 91] on div at bounding box center [315, 89] width 22 height 7
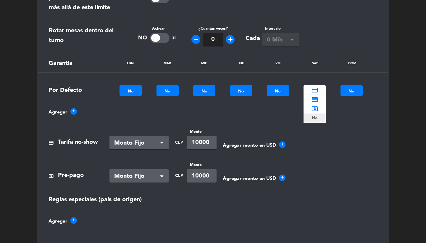
click at [313, 119] on b "No" at bounding box center [315, 118] width 6 height 7
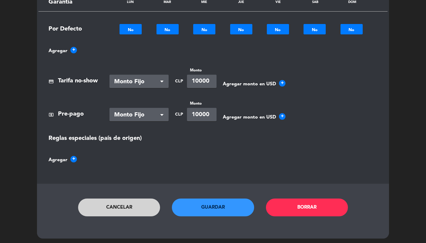
click at [216, 202] on button "Guardar" at bounding box center [213, 207] width 82 height 18
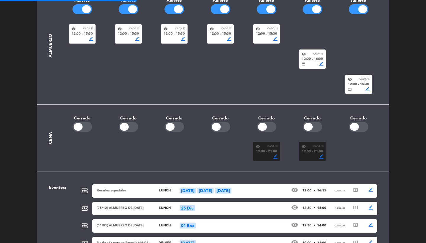
scroll to position [94, 0]
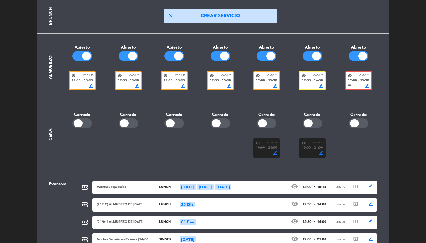
click at [351, 82] on span "12:00" at bounding box center [352, 80] width 9 height 5
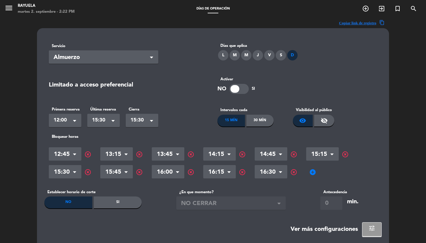
click at [374, 223] on button "tune" at bounding box center [372, 229] width 20 height 14
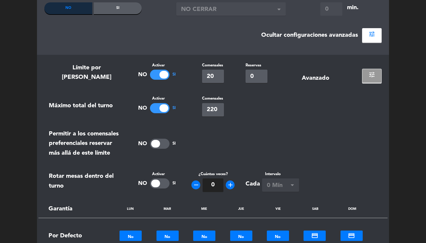
scroll to position [336, 0]
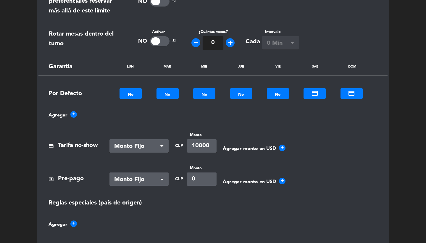
click at [347, 95] on div "credit_card" at bounding box center [352, 93] width 22 height 9
click at [348, 119] on div "No" at bounding box center [352, 120] width 22 height 9
click at [318, 96] on span "credit_card" at bounding box center [314, 93] width 7 height 7
click at [318, 120] on div "No" at bounding box center [315, 120] width 22 height 9
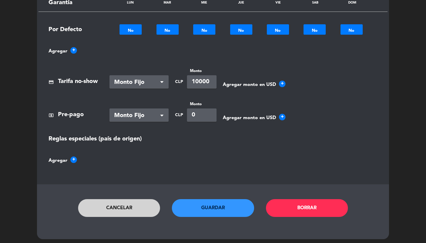
click at [213, 205] on button "Guardar" at bounding box center [213, 208] width 82 height 18
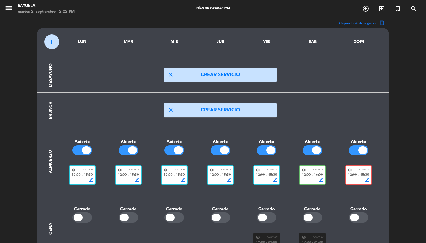
scroll to position [0, 0]
click at [125, 179] on div "border_color" at bounding box center [128, 180] width 22 height 4
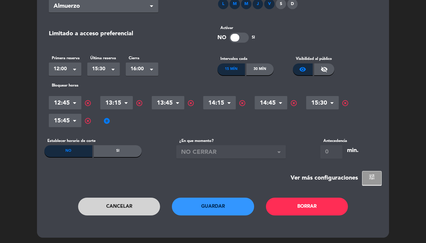
click at [378, 181] on button "tune" at bounding box center [372, 178] width 20 height 14
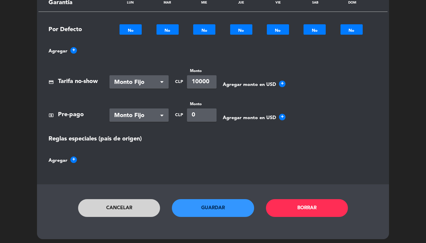
click at [132, 203] on button "Cancelar" at bounding box center [119, 208] width 82 height 18
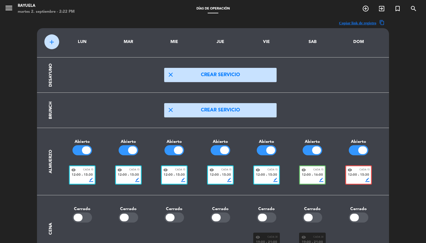
click at [9, 5] on icon "menu" at bounding box center [8, 8] width 9 height 9
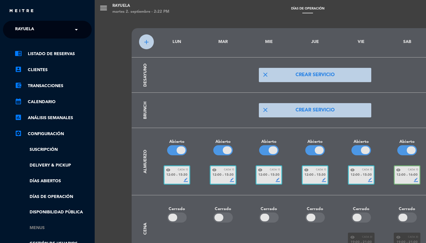
click at [39, 227] on link "Menus" at bounding box center [53, 227] width 77 height 7
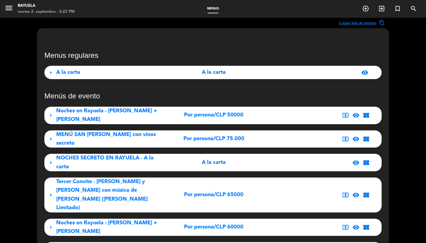
click at [7, 3] on span "menu" at bounding box center [10, 9] width 13 height 14
drag, startPoint x: 7, startPoint y: 9, endPoint x: 7, endPoint y: 15, distance: 5.0
click at [7, 9] on icon "menu" at bounding box center [8, 8] width 9 height 9
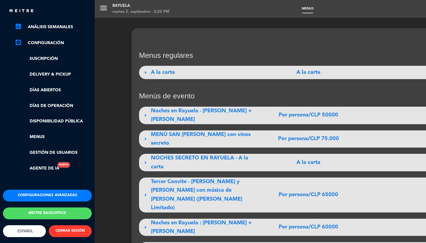
click at [34, 190] on button "Configuraciones avanzadas" at bounding box center [47, 195] width 89 height 12
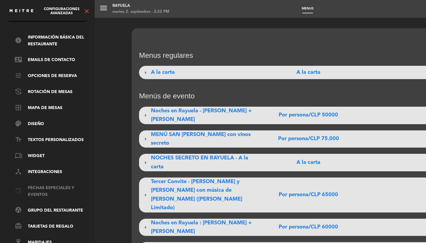
click at [34, 188] on link "event Fechas especiales y eventos" at bounding box center [53, 191] width 77 height 14
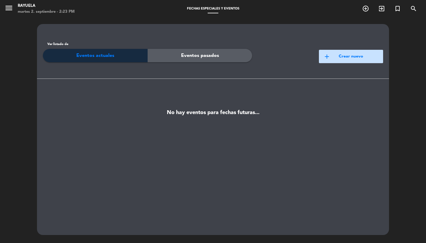
click at [7, 8] on icon "menu" at bounding box center [8, 8] width 9 height 9
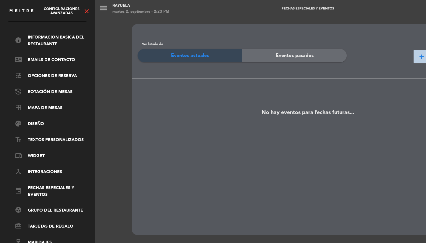
click at [85, 12] on icon "close" at bounding box center [86, 11] width 7 height 7
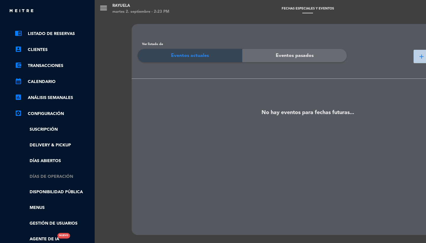
click at [44, 175] on link "Días de Operación" at bounding box center [53, 176] width 77 height 7
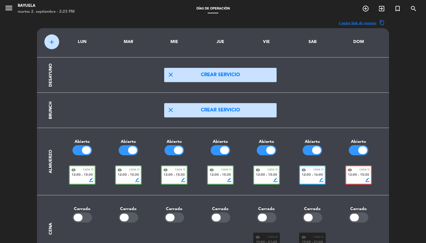
click at [310, 173] on span "12:00" at bounding box center [306, 174] width 9 height 5
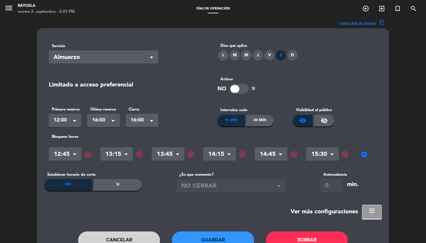
click at [362, 154] on span "add_circle" at bounding box center [364, 154] width 7 height 7
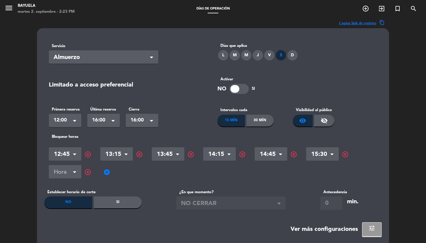
click at [56, 178] on div "Hora × 12:45 × highlight_off Hora × 13:15 × highlight_off Hora × 13:45 × highli…" at bounding box center [213, 163] width 329 height 36
click at [57, 176] on input "text" at bounding box center [65, 172] width 33 height 10
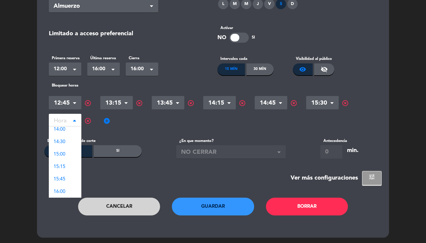
scroll to position [51, 0]
click at [102, 209] on button "Cancelar" at bounding box center [119, 206] width 82 height 18
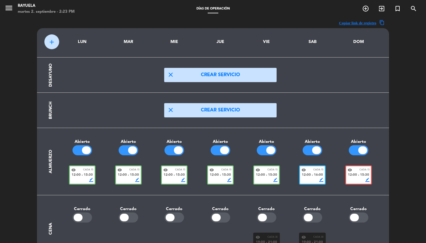
scroll to position [0, 0]
click at [220, 178] on div "border_color" at bounding box center [221, 180] width 22 height 4
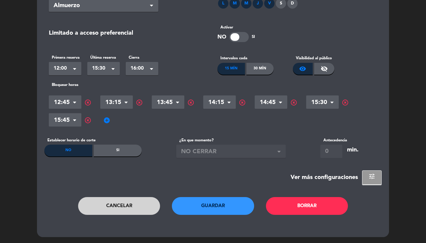
scroll to position [51, 0]
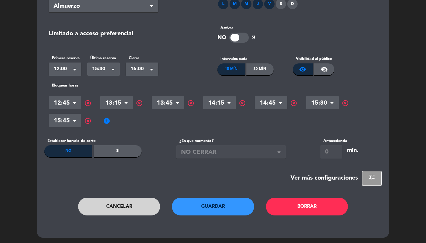
click at [109, 121] on span "add_circle" at bounding box center [106, 120] width 7 height 7
click at [111, 122] on input "text" at bounding box center [116, 121] width 33 height 10
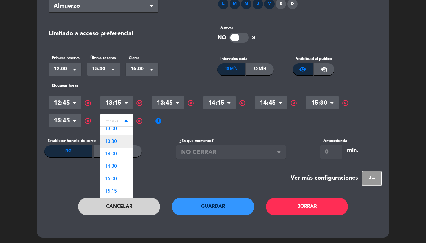
scroll to position [41, 0]
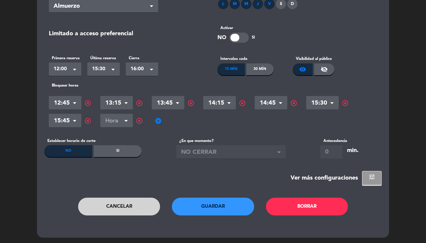
click at [140, 117] on span "highlight_off" at bounding box center [139, 120] width 7 height 7
click at [129, 199] on button "Cancelar" at bounding box center [119, 206] width 82 height 18
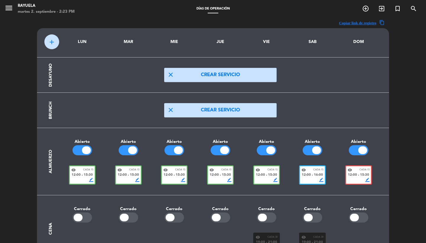
scroll to position [0, 0]
click at [12, 7] on icon "menu" at bounding box center [8, 8] width 9 height 9
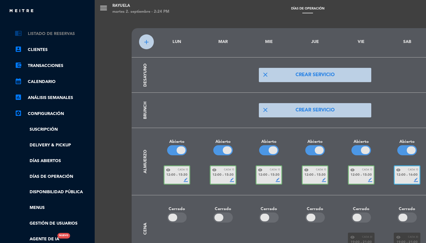
click at [64, 33] on link "chrome_reader_mode Listado de Reservas" at bounding box center [53, 33] width 77 height 7
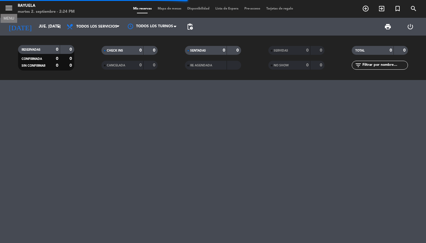
click at [7, 9] on icon "menu" at bounding box center [8, 8] width 9 height 9
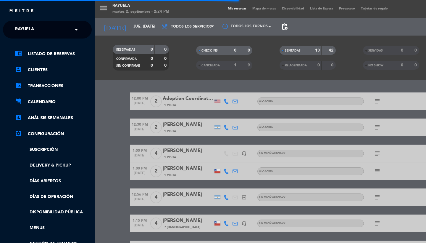
click at [30, 28] on span "Rayuela" at bounding box center [24, 29] width 19 height 12
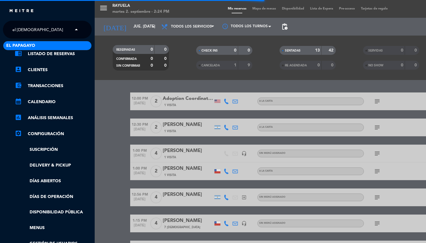
type input "el papaga"
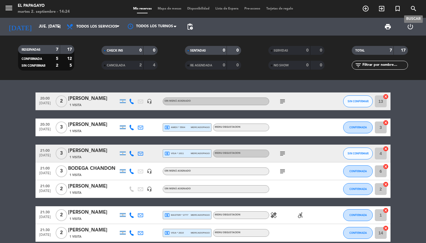
click at [418, 9] on span "search" at bounding box center [414, 9] width 16 height 10
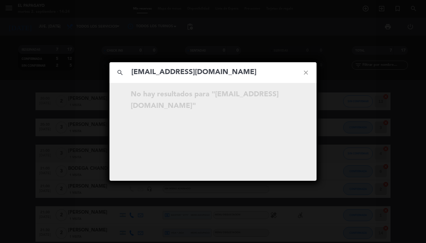
type input "[EMAIL_ADDRESS][DOMAIN_NAME]"
click at [304, 76] on icon "close" at bounding box center [305, 72] width 21 height 21
click at [188, 75] on input "text" at bounding box center [213, 72] width 165 height 12
paste input "[EMAIL_ADDRESS]"
drag, startPoint x: 286, startPoint y: 72, endPoint x: 249, endPoint y: 72, distance: 37.3
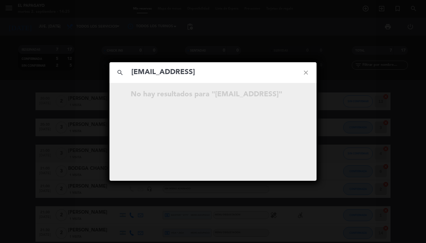
click at [249, 72] on input "[EMAIL_ADDRESS]" at bounding box center [213, 72] width 165 height 12
type input "[EMAIL_ADDRESS][DOMAIN_NAME]"
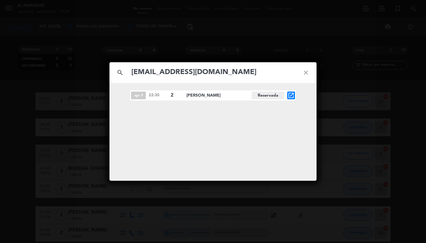
click at [292, 96] on icon "open_in_new" at bounding box center [291, 95] width 7 height 7
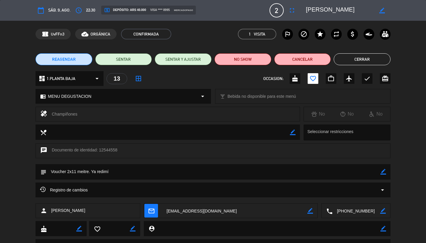
click at [354, 186] on div "Registro de cambios arrow_drop_down" at bounding box center [213, 189] width 355 height 15
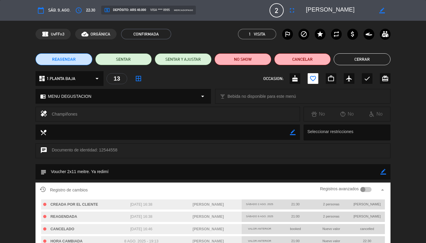
click at [368, 190] on div at bounding box center [366, 189] width 12 height 5
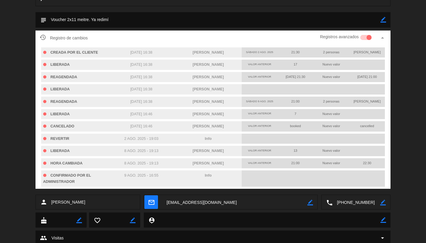
scroll to position [152, 0]
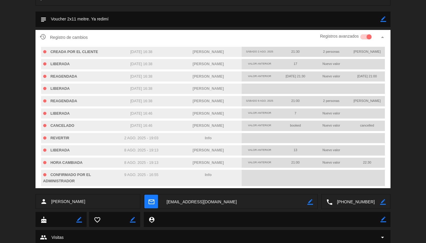
drag, startPoint x: 227, startPoint y: 162, endPoint x: 188, endPoint y: 161, distance: 39.1
click at [188, 161] on div "[PERSON_NAME]" at bounding box center [208, 162] width 67 height 10
copy span "[PERSON_NAME]"
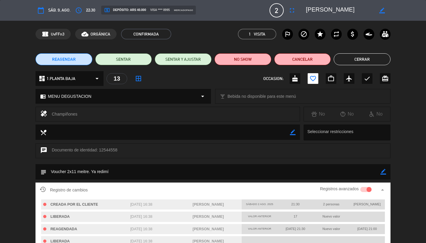
scroll to position [0, 0]
click at [363, 60] on button "Cerrar" at bounding box center [362, 59] width 57 height 12
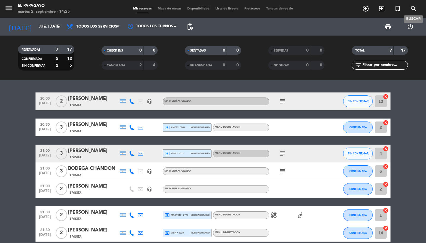
click at [413, 11] on icon "search" at bounding box center [413, 8] width 7 height 7
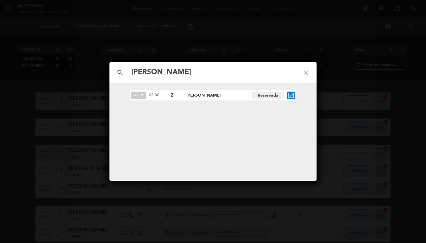
type input "[PERSON_NAME]"
click at [306, 71] on icon "close" at bounding box center [305, 72] width 21 height 21
click at [268, 41] on div "search close ago. 9 22:30 2 [PERSON_NAME][GEOGRAPHIC_DATA] open_in_new" at bounding box center [213, 121] width 426 height 243
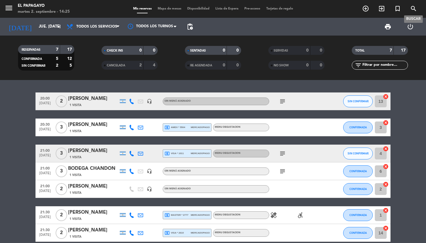
click at [416, 6] on icon "search" at bounding box center [413, 8] width 7 height 7
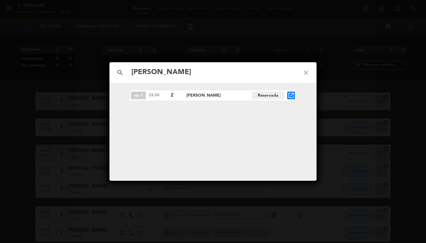
type input "[PERSON_NAME]"
click at [295, 95] on div "ago. 9 22:30 2 [PERSON_NAME][GEOGRAPHIC_DATA] open_in_new" at bounding box center [213, 95] width 166 height 10
click at [291, 95] on icon "open_in_new" at bounding box center [291, 95] width 7 height 7
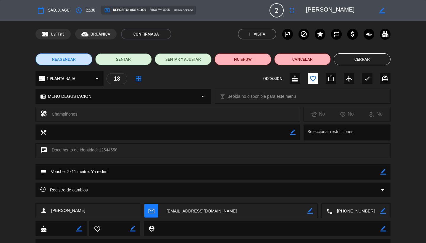
click at [351, 192] on div "Registro de cambios arrow_drop_down" at bounding box center [213, 189] width 346 height 7
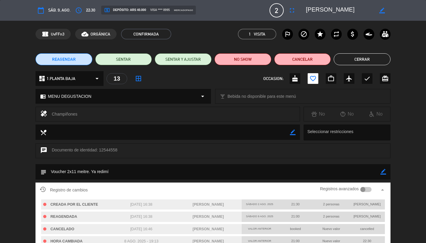
click at [366, 189] on div at bounding box center [366, 189] width 12 height 5
click at [352, 61] on button "Cerrar" at bounding box center [362, 59] width 57 height 12
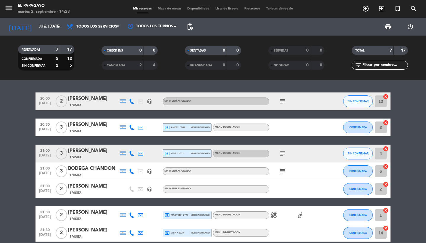
click at [197, 51] on span "SENTADAS" at bounding box center [198, 50] width 16 height 3
click at [140, 51] on strong "0" at bounding box center [140, 50] width 2 height 4
click at [133, 66] on div "2" at bounding box center [136, 65] width 12 height 7
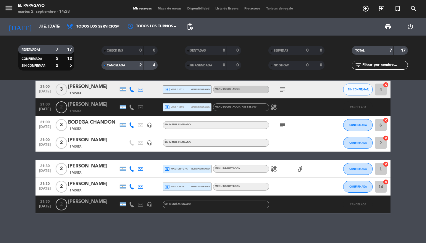
scroll to position [64, 0]
click at [141, 65] on strong "2" at bounding box center [140, 65] width 2 height 4
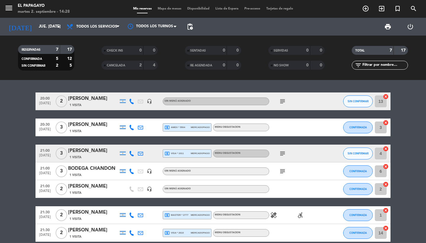
scroll to position [0, 0]
click at [369, 10] on icon "search" at bounding box center [365, 8] width 7 height 7
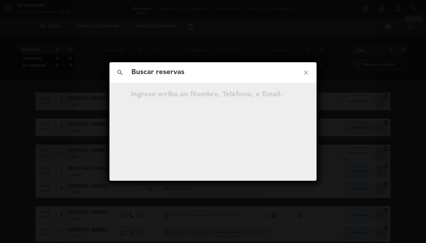
type input "[EMAIL_ADDRESS][DOMAIN_NAME]"
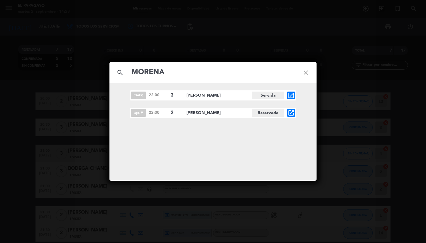
type input "MORENA"
click at [292, 113] on icon "open_in_new" at bounding box center [291, 112] width 7 height 7
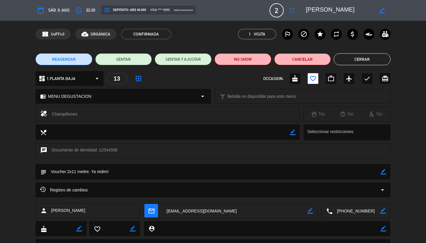
click at [360, 189] on div "Registro de cambios arrow_drop_down" at bounding box center [213, 189] width 346 height 7
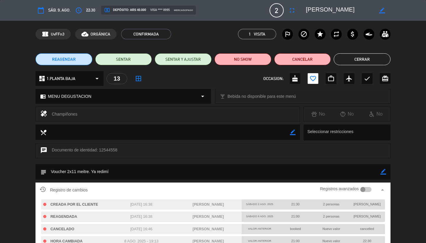
click at [365, 189] on div at bounding box center [362, 189] width 5 height 5
click at [358, 57] on button "Cerrar" at bounding box center [362, 59] width 57 height 12
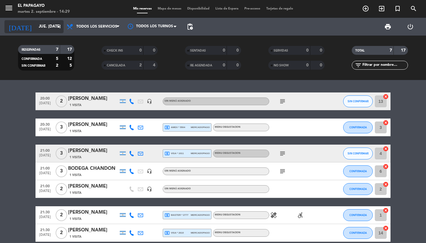
click at [40, 29] on input "jue. [DATE]" at bounding box center [62, 26] width 52 height 11
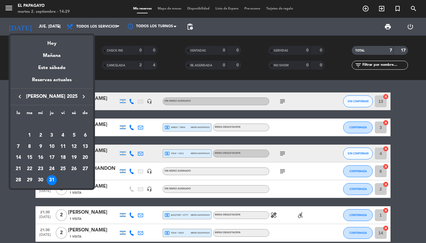
click at [83, 96] on icon "keyboard_arrow_right" at bounding box center [83, 96] width 7 height 7
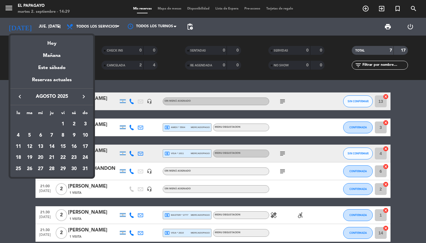
click at [73, 126] on div "2" at bounding box center [74, 124] width 10 height 10
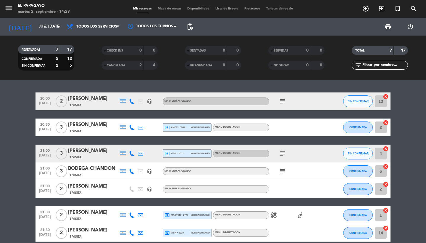
type input "sáb. 2 ago."
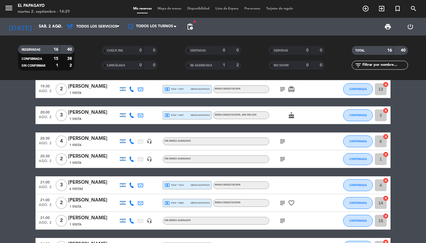
scroll to position [19, 0]
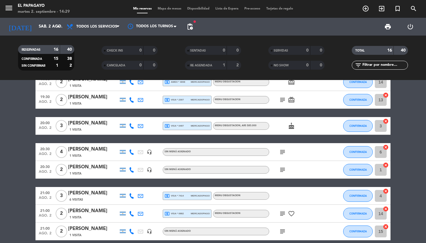
click at [196, 66] on span "RE AGENDADA" at bounding box center [201, 65] width 22 height 3
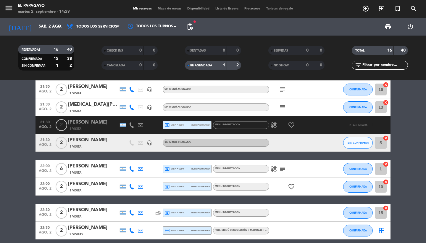
scroll to position [132, 0]
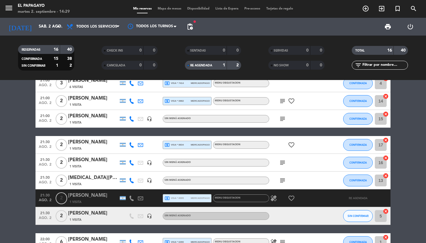
click at [171, 195] on div "local_atm visa * 8995 mercadopago" at bounding box center [187, 198] width 45 height 8
click at [92, 199] on div "1 Visita" at bounding box center [93, 201] width 50 height 5
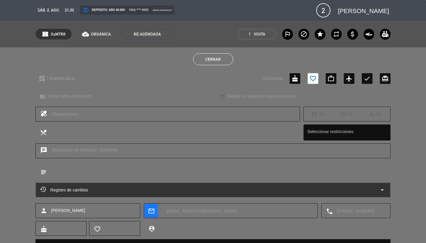
click at [373, 189] on div "Registro de cambios arrow_drop_down" at bounding box center [213, 189] width 346 height 7
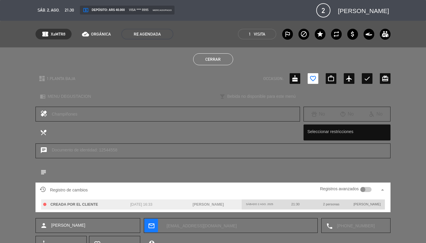
click at [366, 188] on div at bounding box center [366, 189] width 12 height 5
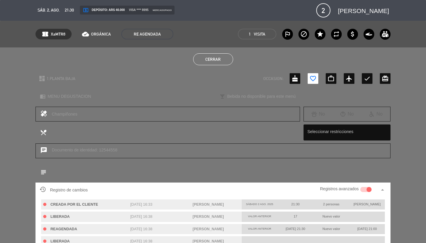
scroll to position [0, 0]
click at [219, 61] on button "Cerrar" at bounding box center [213, 59] width 40 height 12
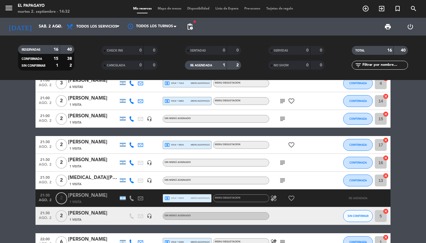
click at [292, 198] on icon "favorite_border" at bounding box center [291, 197] width 7 height 7
click at [275, 198] on icon "healing" at bounding box center [273, 197] width 7 height 7
click at [291, 198] on icon "favorite_border" at bounding box center [291, 197] width 7 height 7
click at [144, 197] on div at bounding box center [140, 197] width 9 height 17
click at [141, 198] on icon at bounding box center [140, 197] width 5 height 5
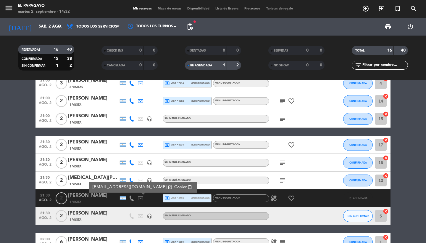
click at [188, 187] on span "content_paste" at bounding box center [190, 187] width 4 height 4
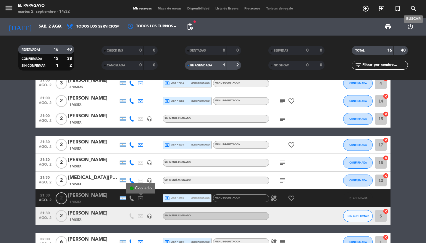
click at [413, 11] on icon "search" at bounding box center [413, 8] width 7 height 7
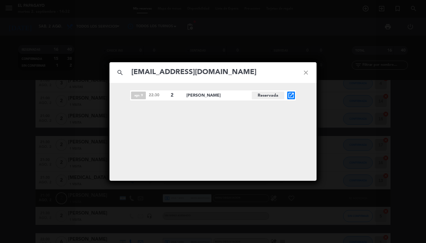
type input "[EMAIL_ADDRESS][DOMAIN_NAME]"
click at [292, 97] on icon "open_in_new" at bounding box center [291, 95] width 7 height 7
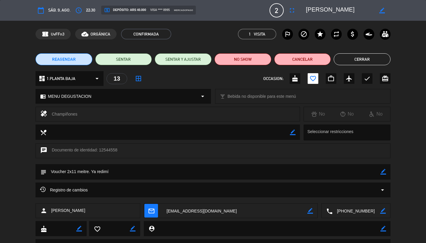
click at [192, 212] on textarea at bounding box center [234, 210] width 145 height 15
click at [362, 188] on div "Registro de cambios arrow_drop_down" at bounding box center [213, 189] width 346 height 7
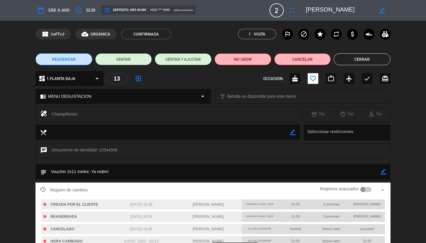
click at [368, 188] on div at bounding box center [366, 189] width 12 height 5
click at [355, 60] on button "Cerrar" at bounding box center [362, 59] width 57 height 12
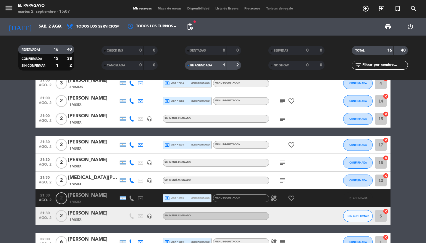
click at [212, 66] on span "RE AGENDADA" at bounding box center [201, 65] width 22 height 3
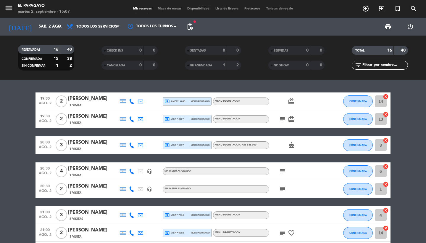
click at [16, 7] on span "menu" at bounding box center [10, 9] width 13 height 14
click at [9, 6] on icon "menu" at bounding box center [8, 8] width 9 height 9
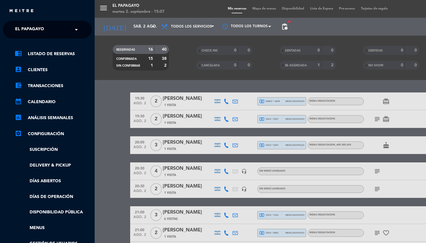
click at [38, 30] on span "El Papagayo" at bounding box center [29, 29] width 29 height 12
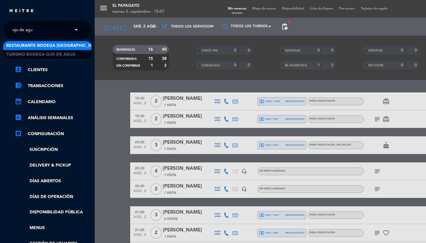
type input "ojo de agua"
click at [37, 43] on span "Restaurante Bodega [GEOGRAPHIC_DATA]" at bounding box center [53, 45] width 94 height 7
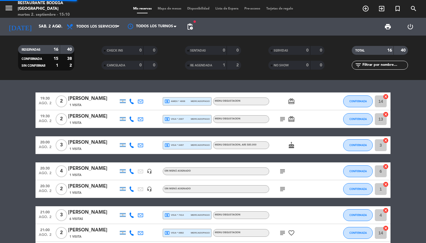
click at [8, 9] on icon "menu" at bounding box center [8, 8] width 9 height 9
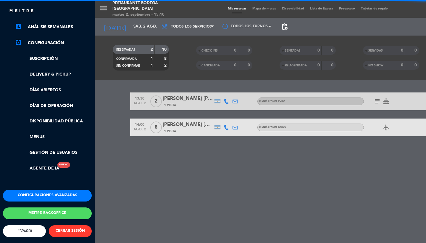
click at [53, 180] on div "chrome_reader_mode Listado de Reservas account_box Clientes account_balance_wal…" at bounding box center [48, 69] width 98 height 242
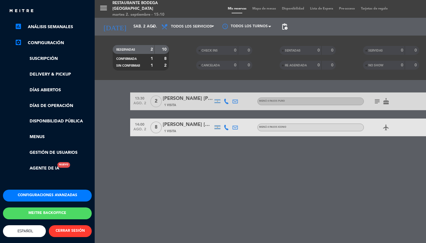
click at [54, 195] on button "Configuraciones avanzadas" at bounding box center [47, 195] width 89 height 12
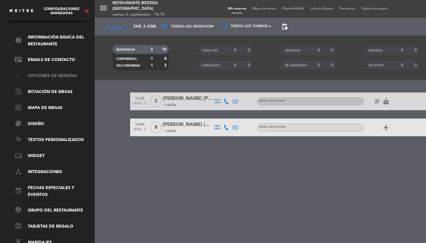
click at [41, 74] on link "tune Opciones de reserva" at bounding box center [53, 76] width 77 height 7
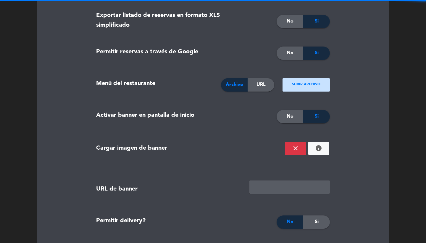
scroll to position [698, 0]
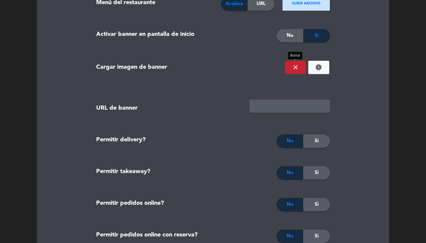
click at [287, 70] on button "close" at bounding box center [295, 67] width 21 height 13
click at [307, 70] on ngx-dropzone-label "¡Suelta la imagen aquí!" at bounding box center [306, 67] width 39 height 6
type input "C:\fakepath\WhatsApp Image [DATE] 3.04.28 PM.jpeg"
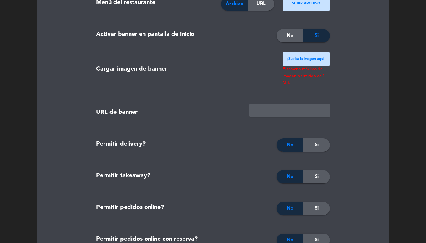
click at [293, 59] on ngx-dropzone-label "¡Suelta la imagen aquí!" at bounding box center [306, 59] width 39 height 6
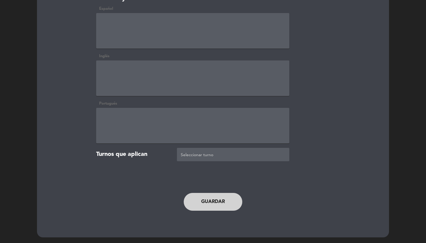
scroll to position [1290, 0]
click at [218, 204] on button "Guardar" at bounding box center [213, 203] width 59 height 18
click at [219, 197] on button "Guardar" at bounding box center [213, 203] width 59 height 18
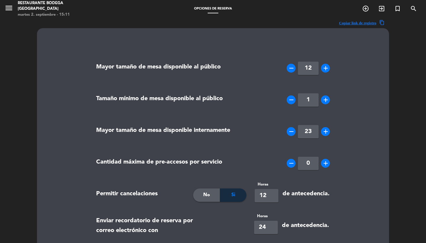
scroll to position [0, 0]
